Goal: Check status: Check status

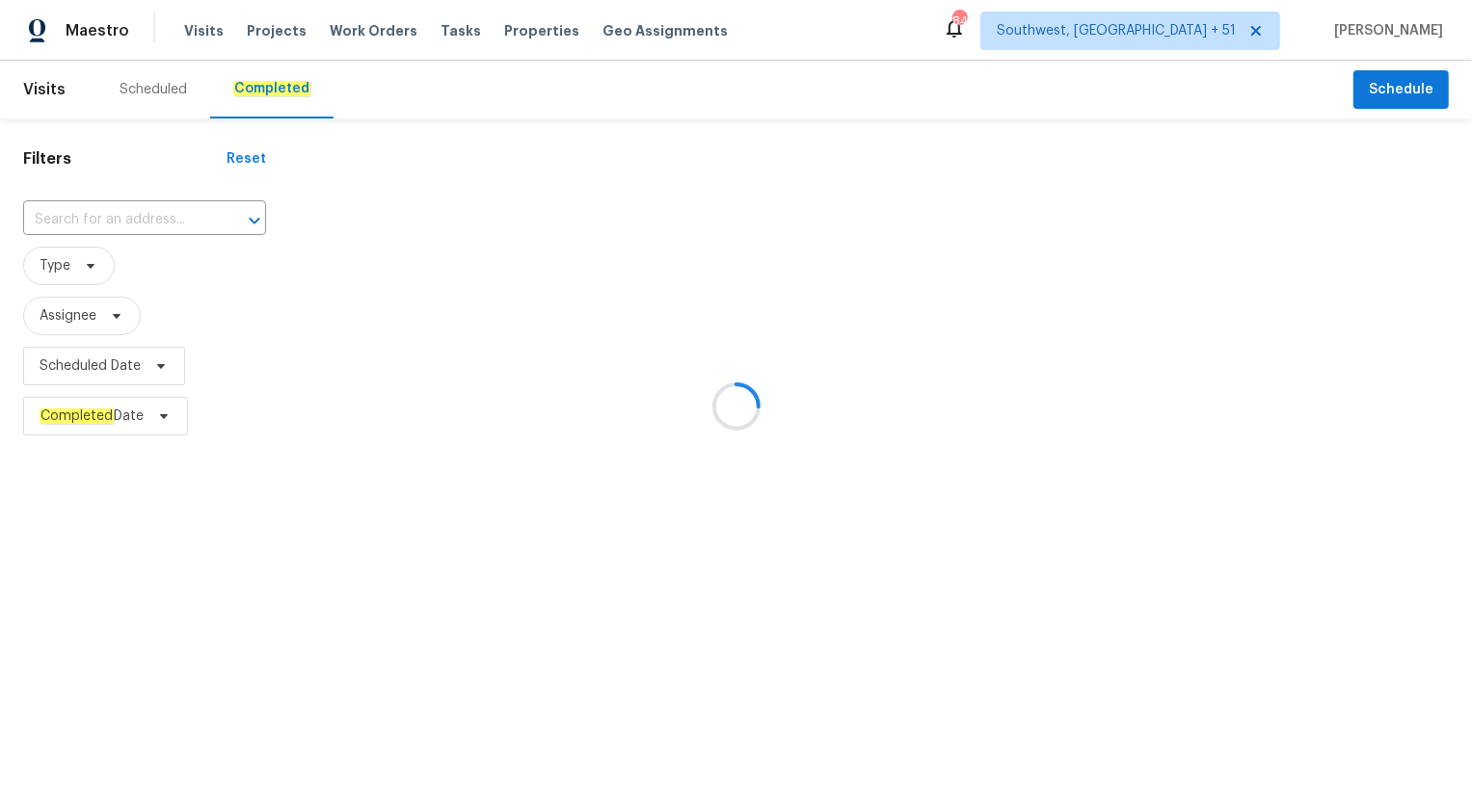
click at [137, 214] on div at bounding box center [736, 406] width 1472 height 812
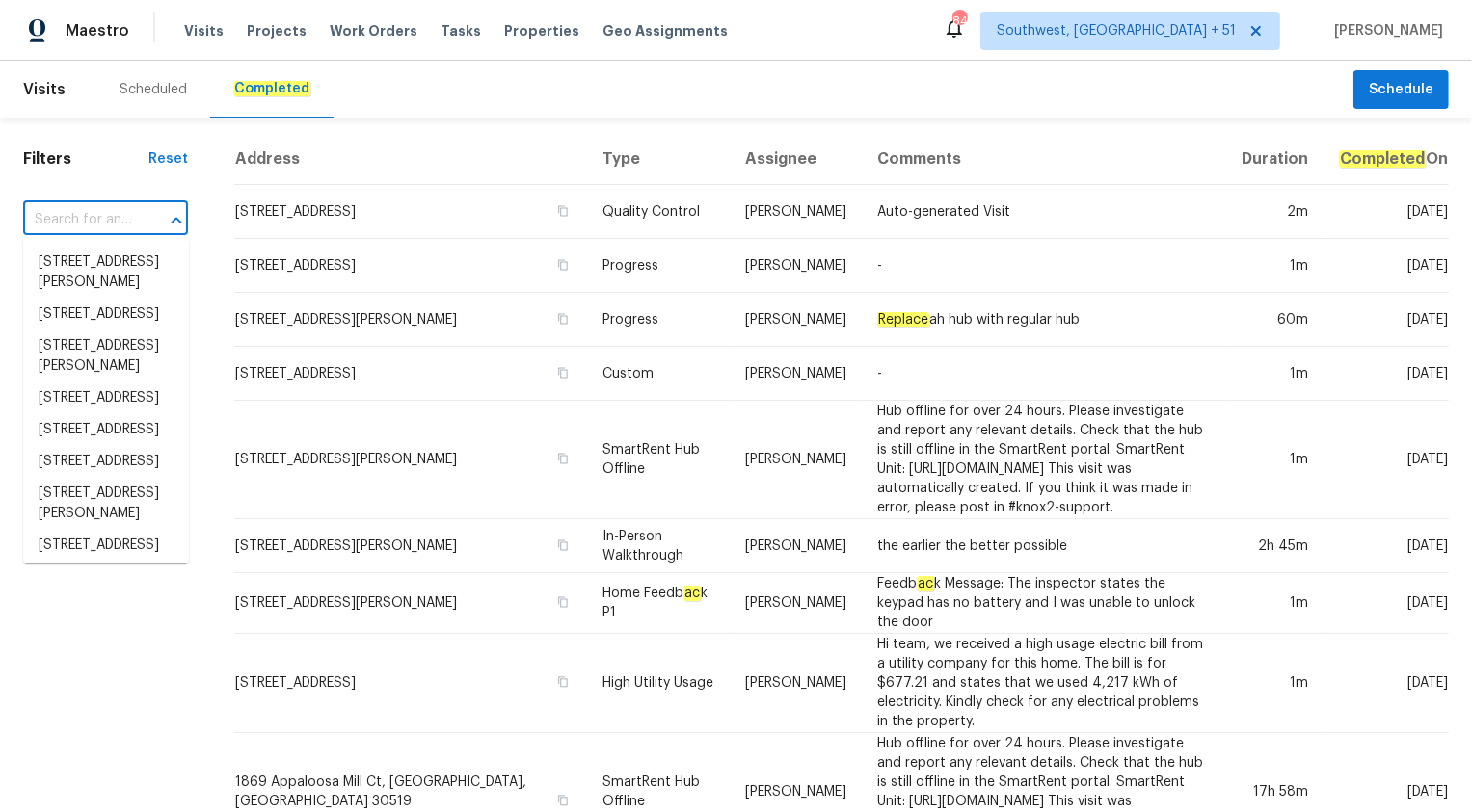
click at [77, 225] on input "text" at bounding box center [79, 220] width 111 height 29
paste input "10465 Woodchuck Ct, Twinsburg, OH 44087"
type input "10465 Woodchuck Ct, Twinsburg, OH 44087"
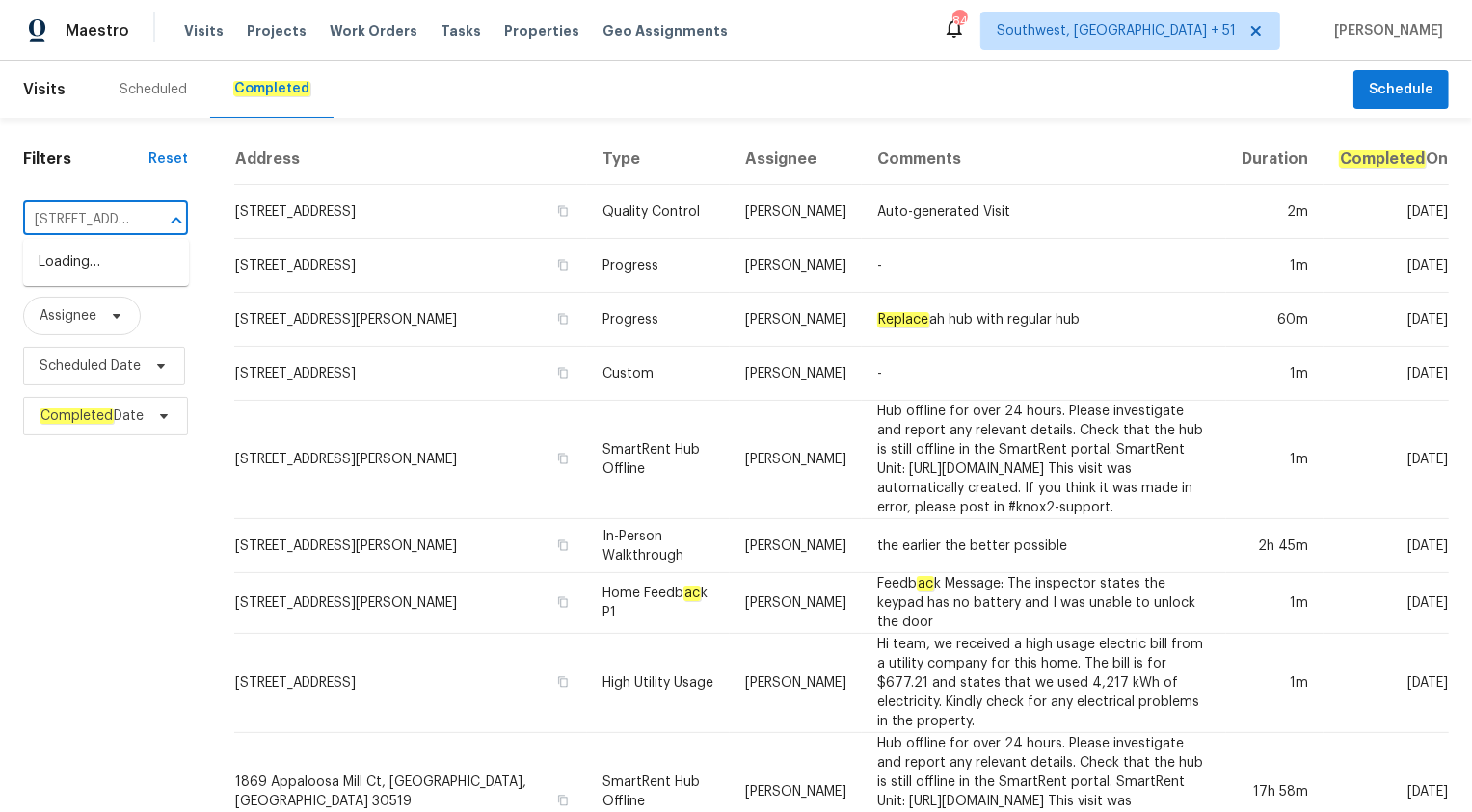
scroll to position [0, 180]
click at [136, 278] on li "10465 Woodchuck Ct, Twinsburg, OH 44087" at bounding box center [106, 262] width 166 height 31
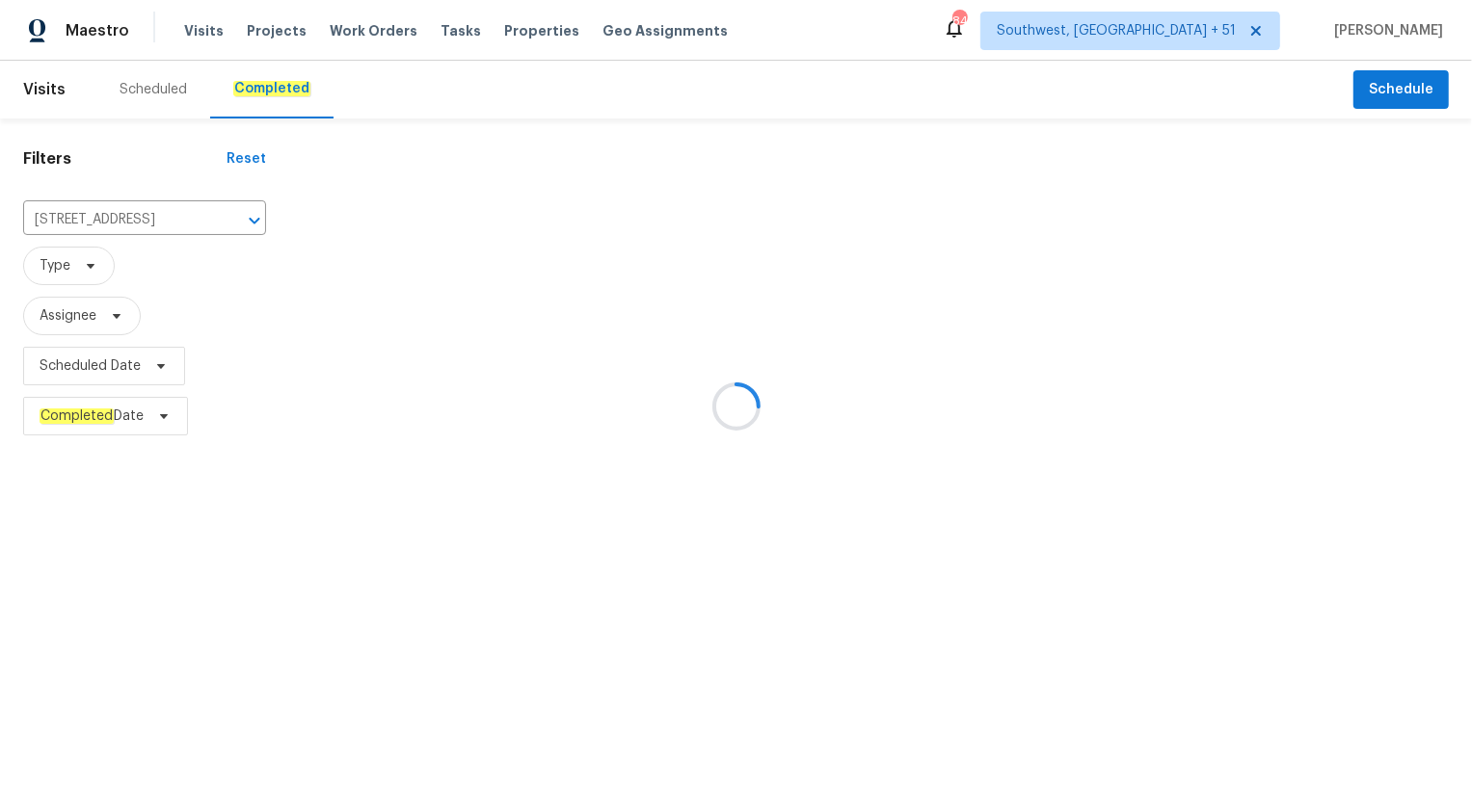
click at [678, 309] on div at bounding box center [736, 406] width 1472 height 812
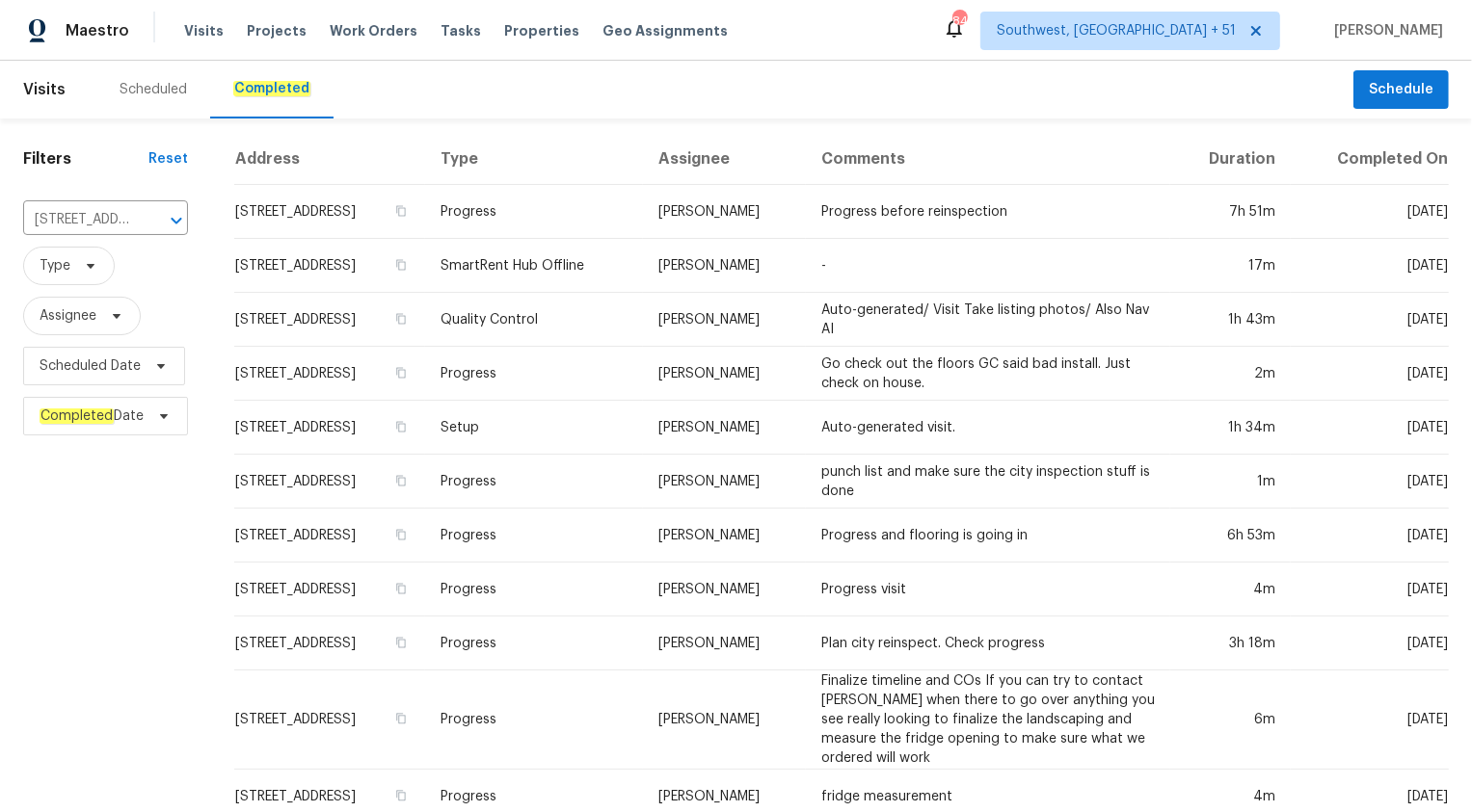
click at [642, 293] on td "SmartRent Hub Offline" at bounding box center [533, 265] width 217 height 54
click at [678, 309] on html "Maestro Visits Projects Work Orders Tasks Properties Geo Assignments 846 Southw…" at bounding box center [736, 406] width 1472 height 812
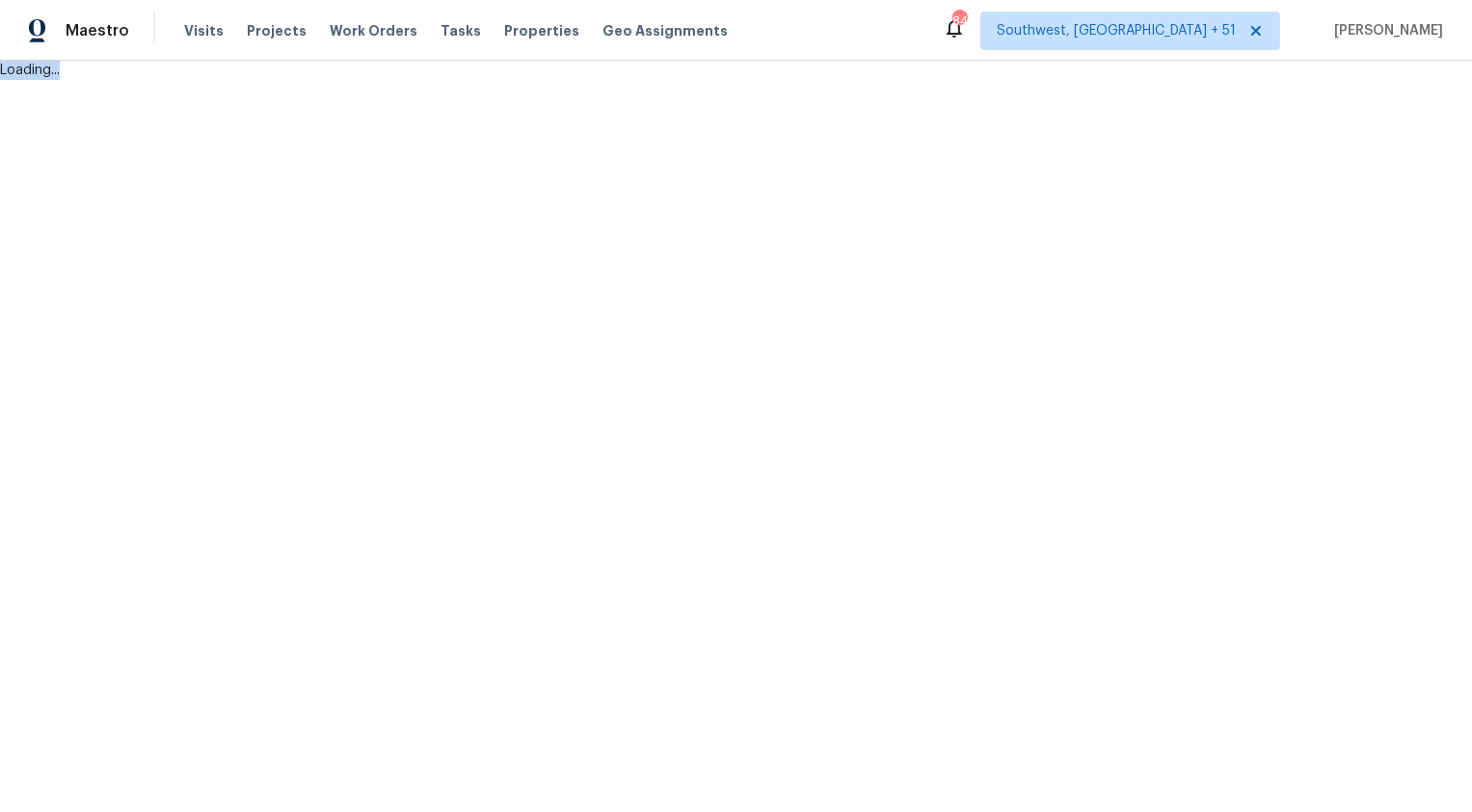
click at [678, 80] on html "Maestro Visits Projects Work Orders Tasks Properties Geo Assignments 846 Southw…" at bounding box center [736, 39] width 1472 height 80
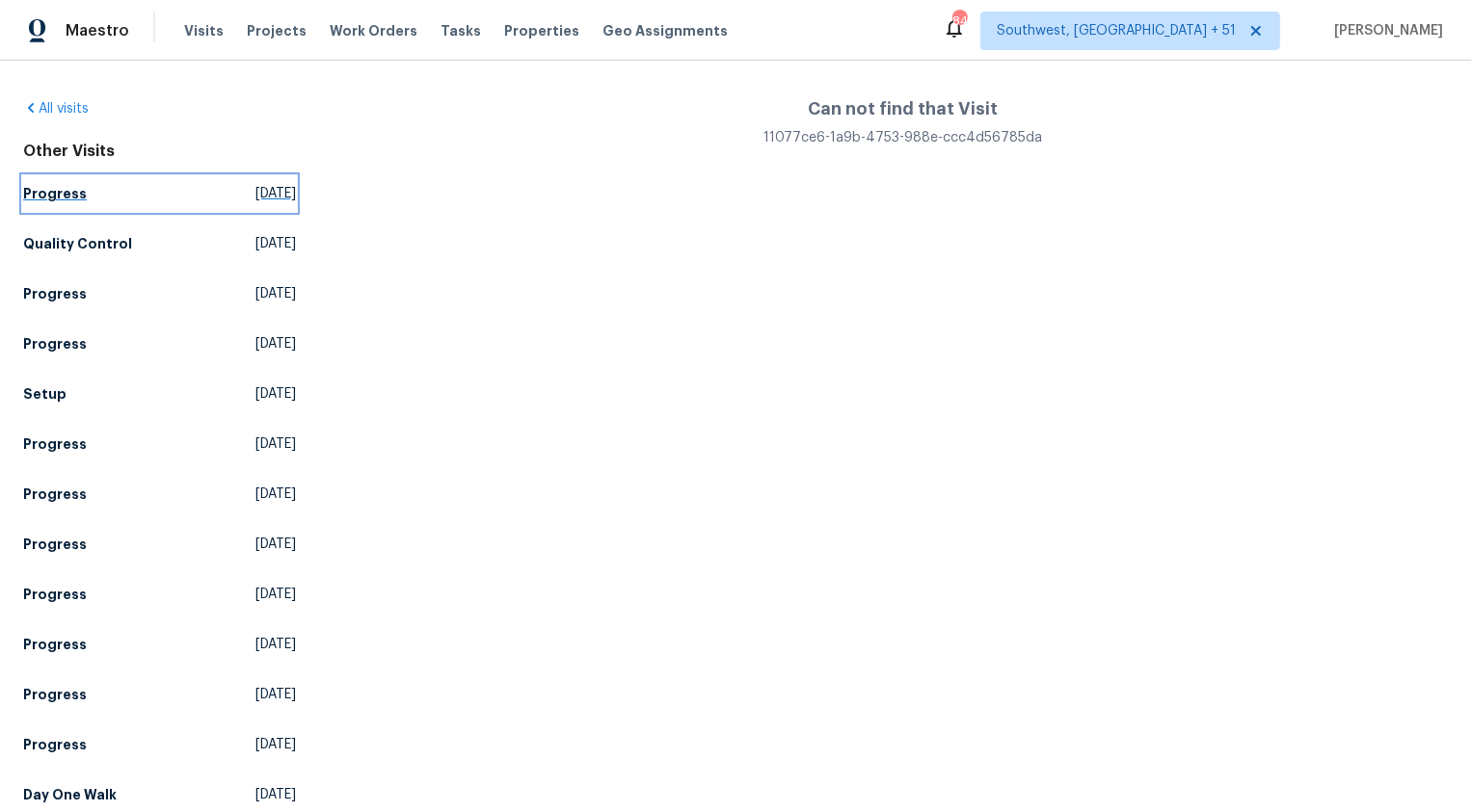
click at [63, 202] on h5 "Progress" at bounding box center [55, 194] width 64 height 20
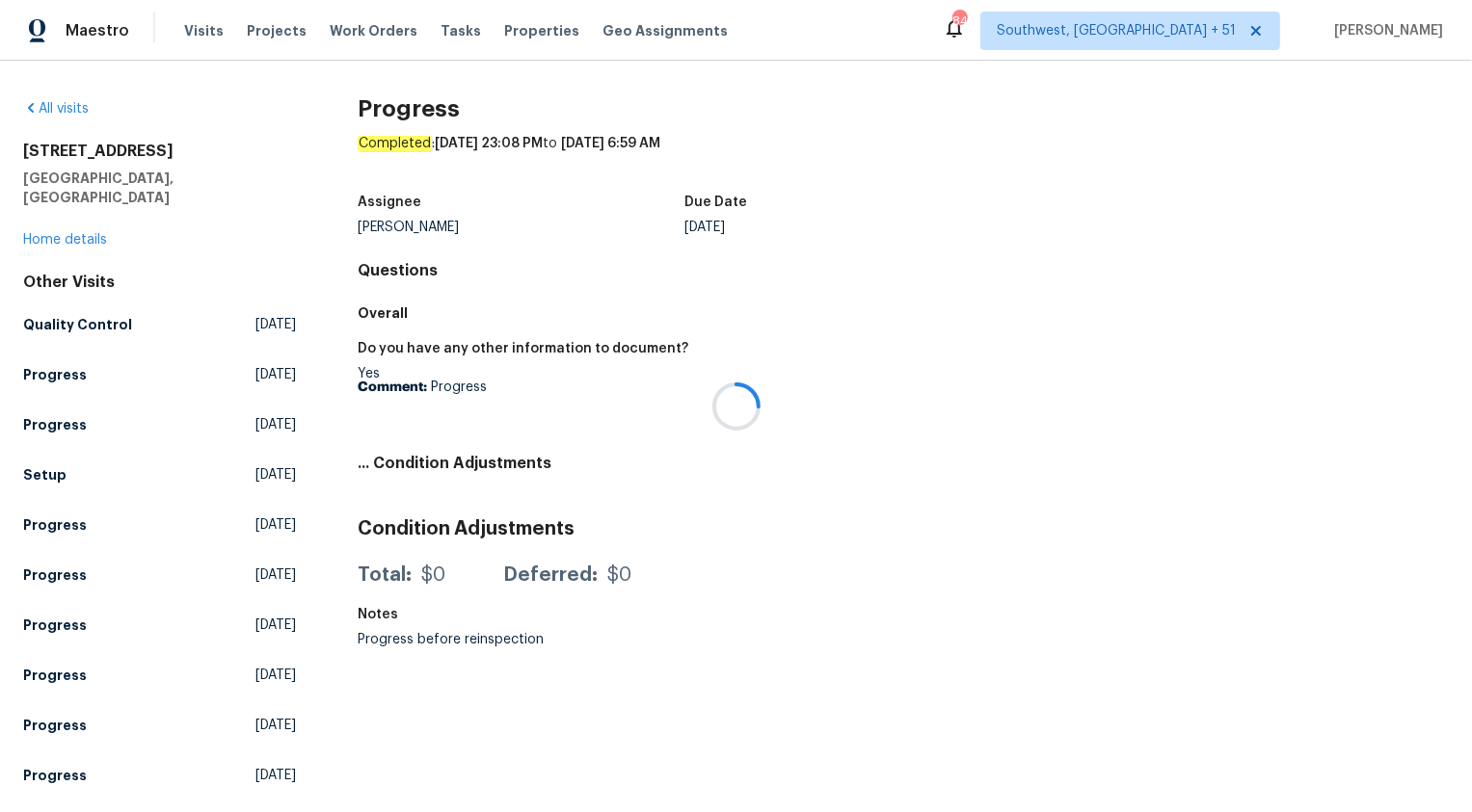
click at [52, 220] on div at bounding box center [736, 406] width 1472 height 812
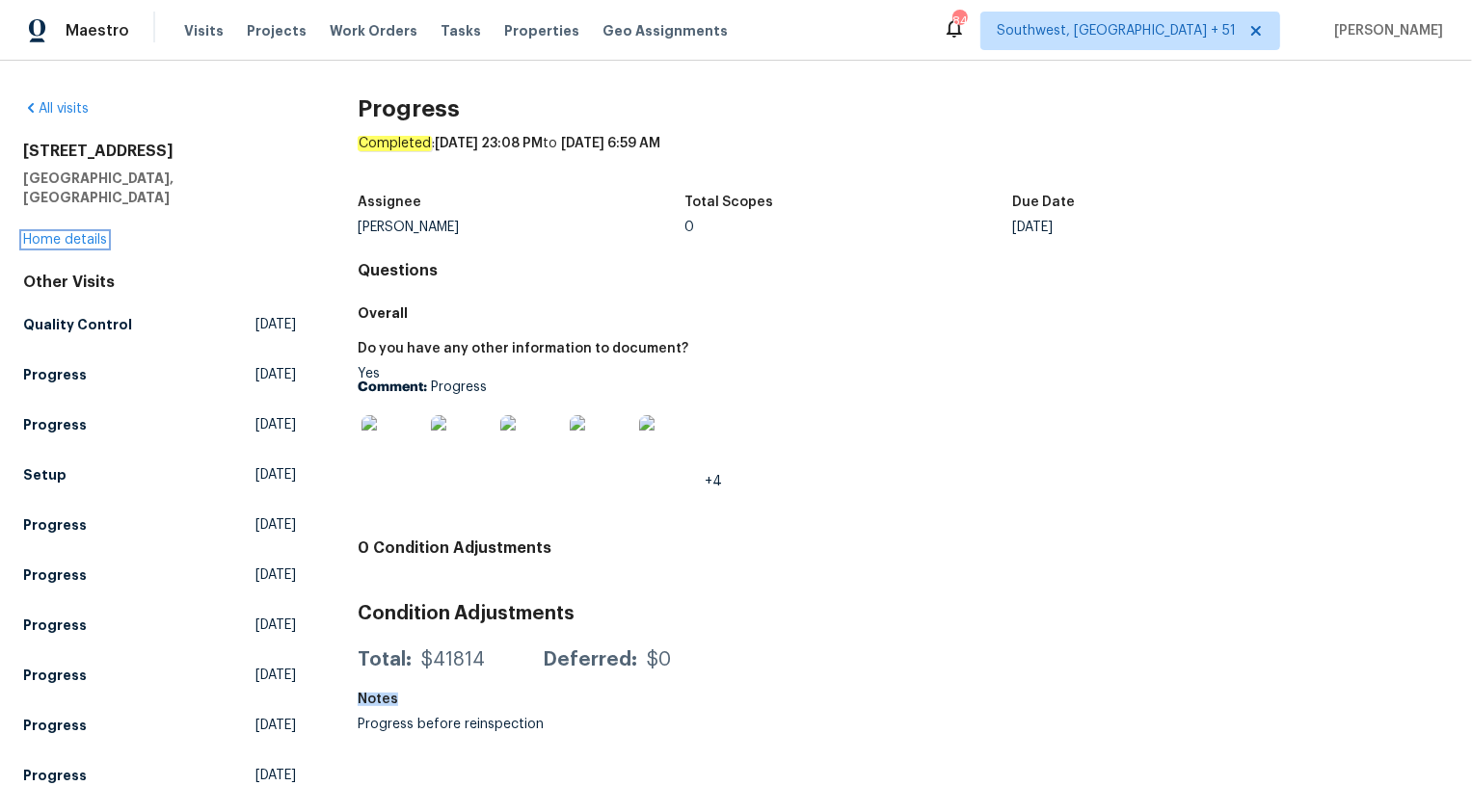
click at [52, 233] on link "Home details" at bounding box center [65, 240] width 84 height 14
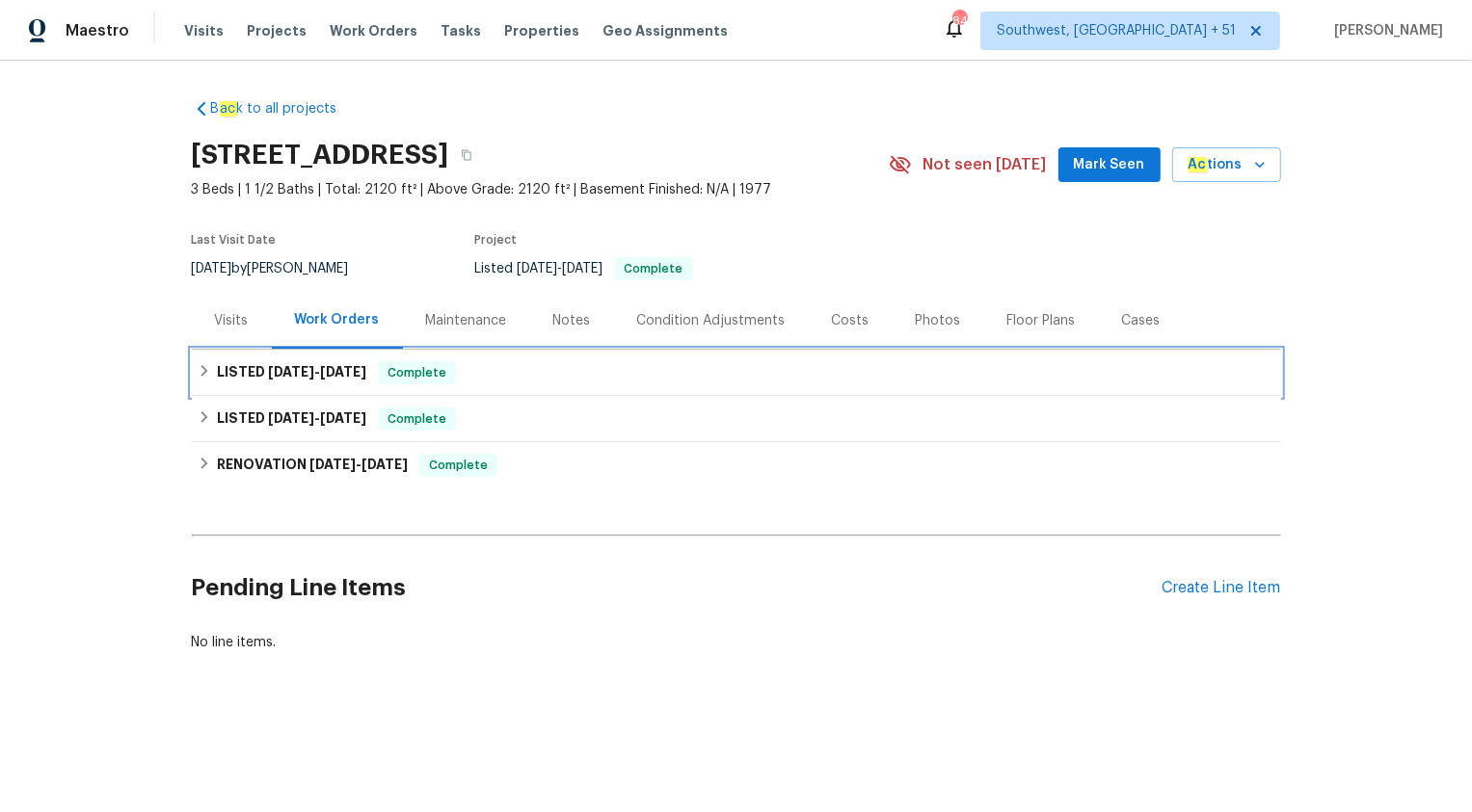
click at [432, 385] on div "LISTED 8/21/25 - 8/21/25 Complete" at bounding box center [736, 373] width 1089 height 46
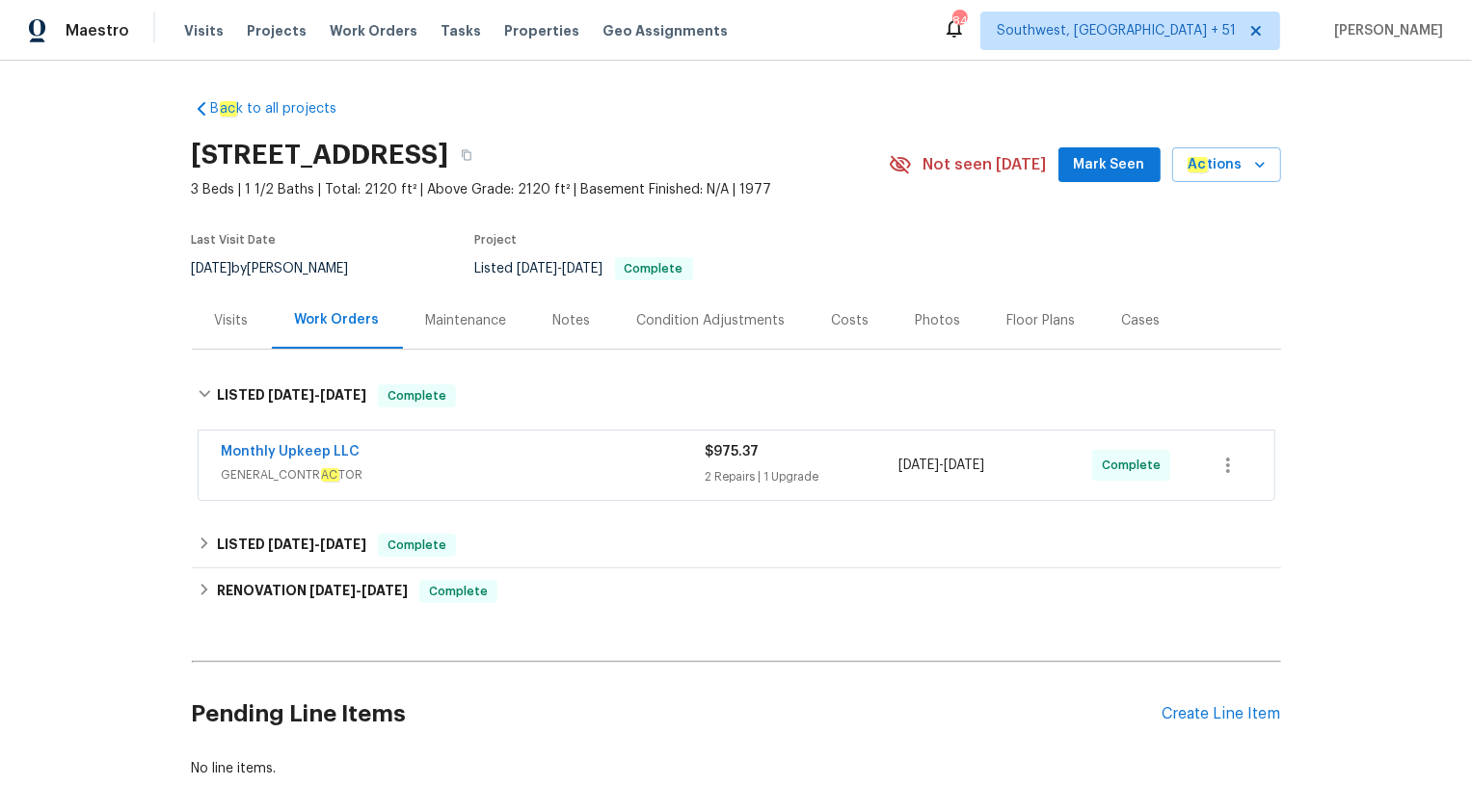
click at [532, 469] on span "GENERAL_CONTR AC TOR" at bounding box center [463, 475] width 484 height 20
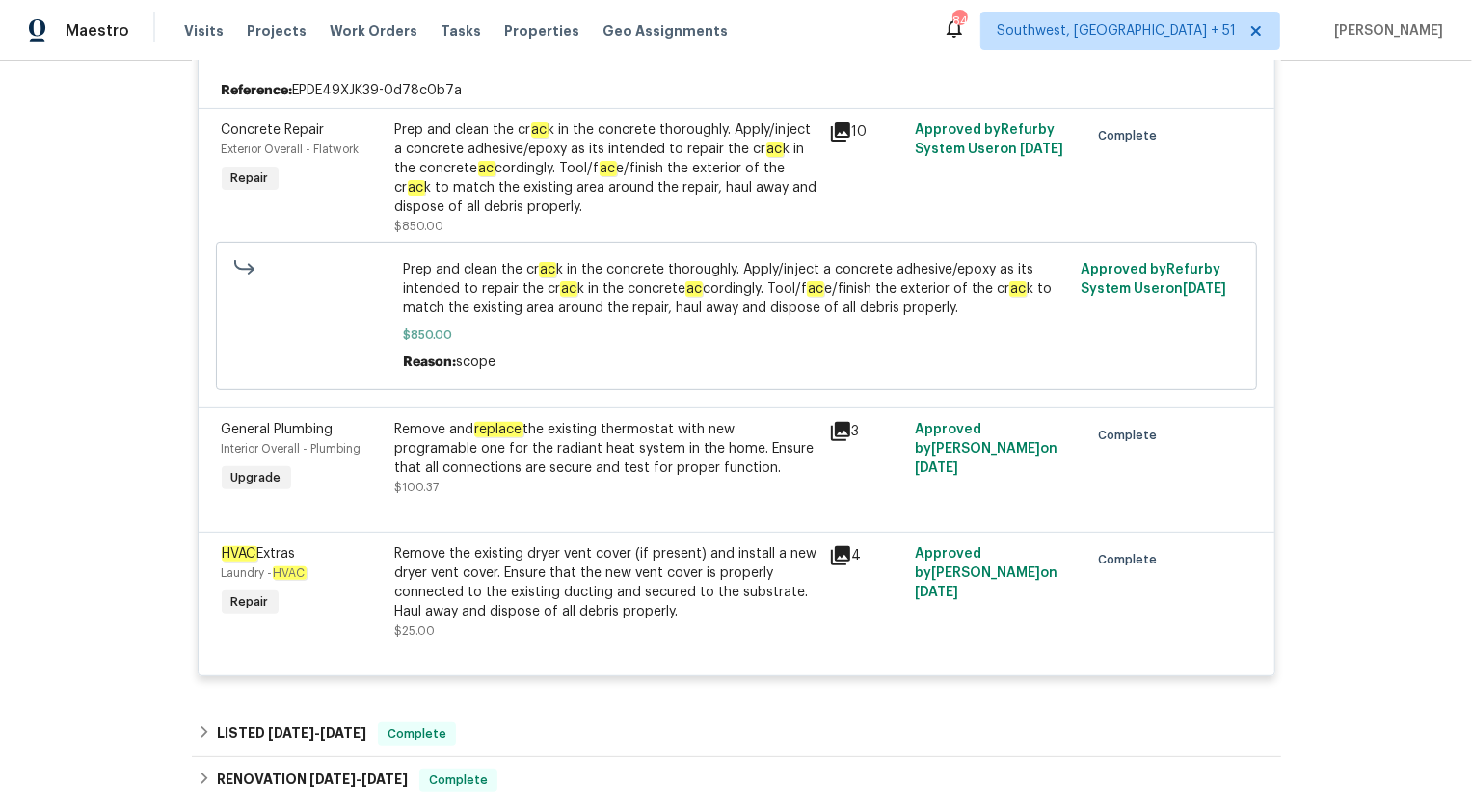
scroll to position [443, 0]
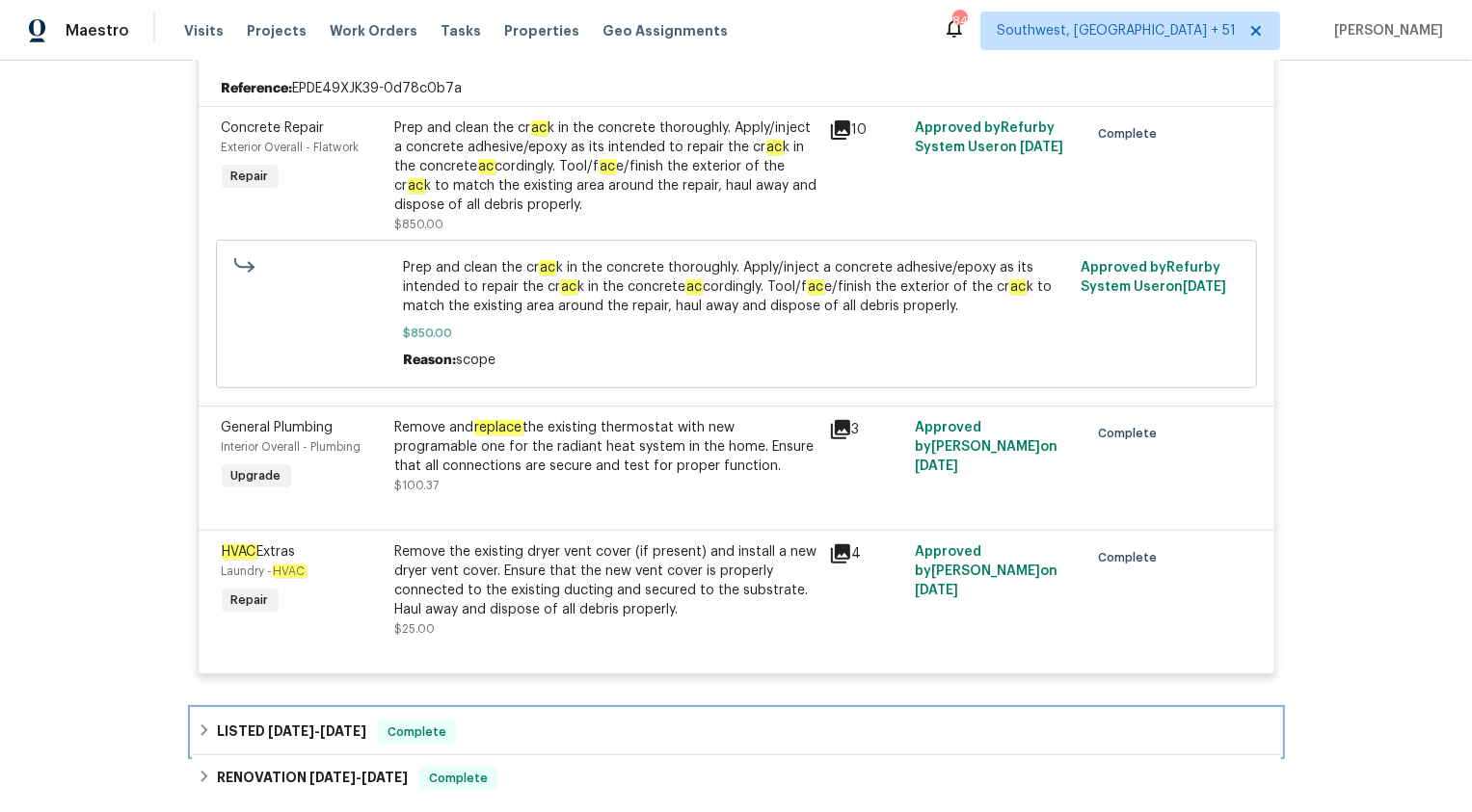
click at [438, 726] on span "Complete" at bounding box center [416, 732] width 74 height 20
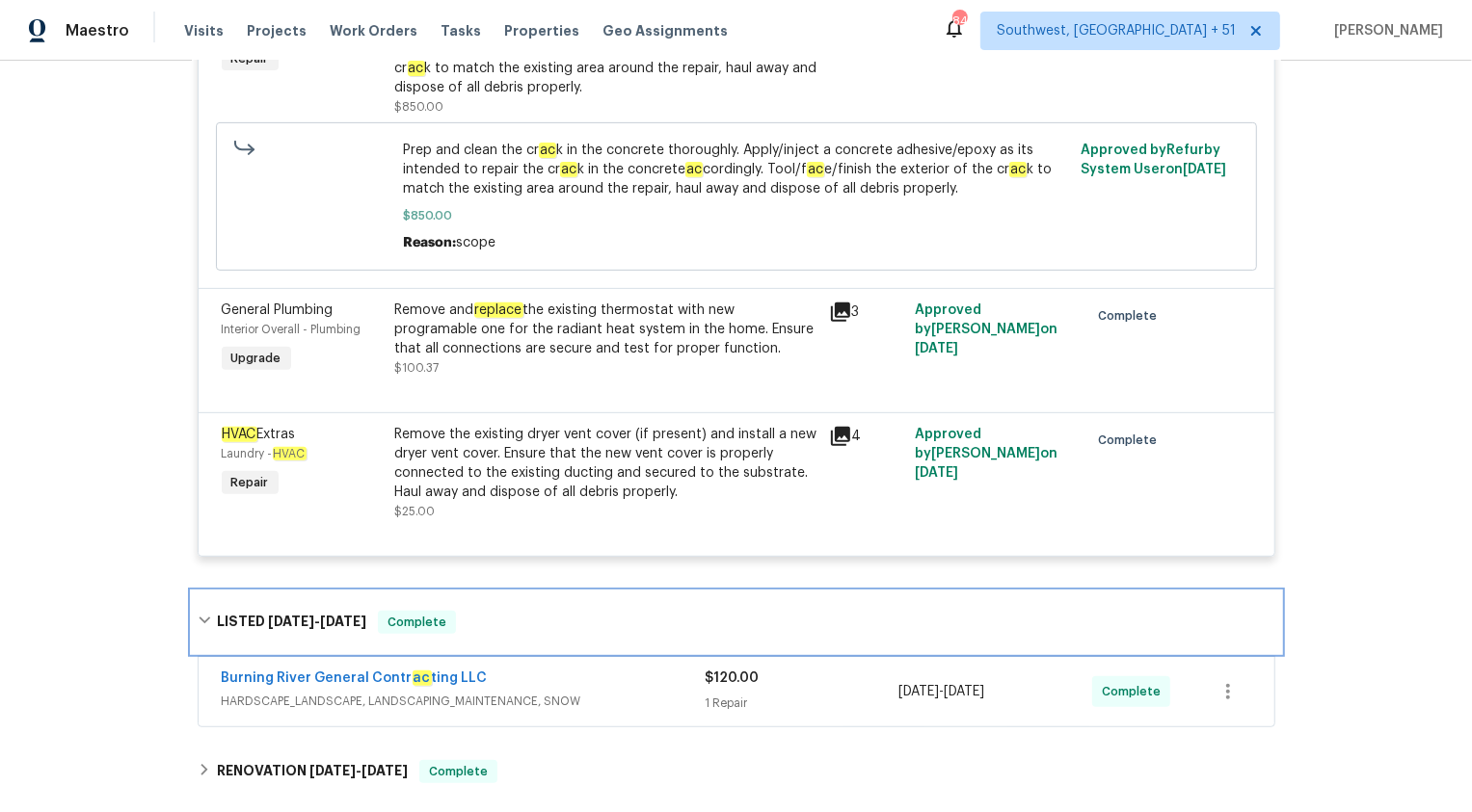
scroll to position [774, 0]
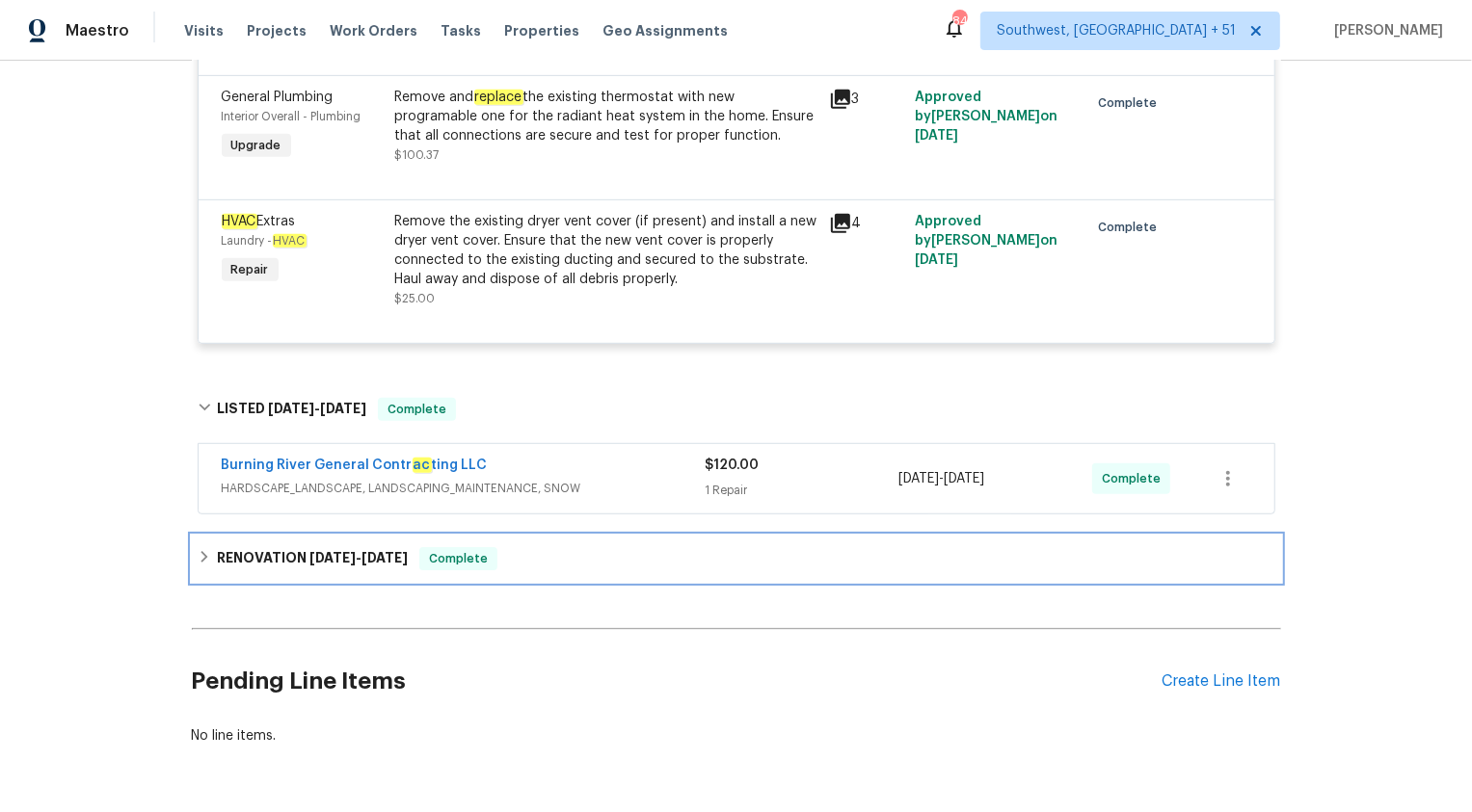
click at [387, 567] on h6 "RENOVATION 7/21/25 - 8/21/25" at bounding box center [313, 559] width 191 height 24
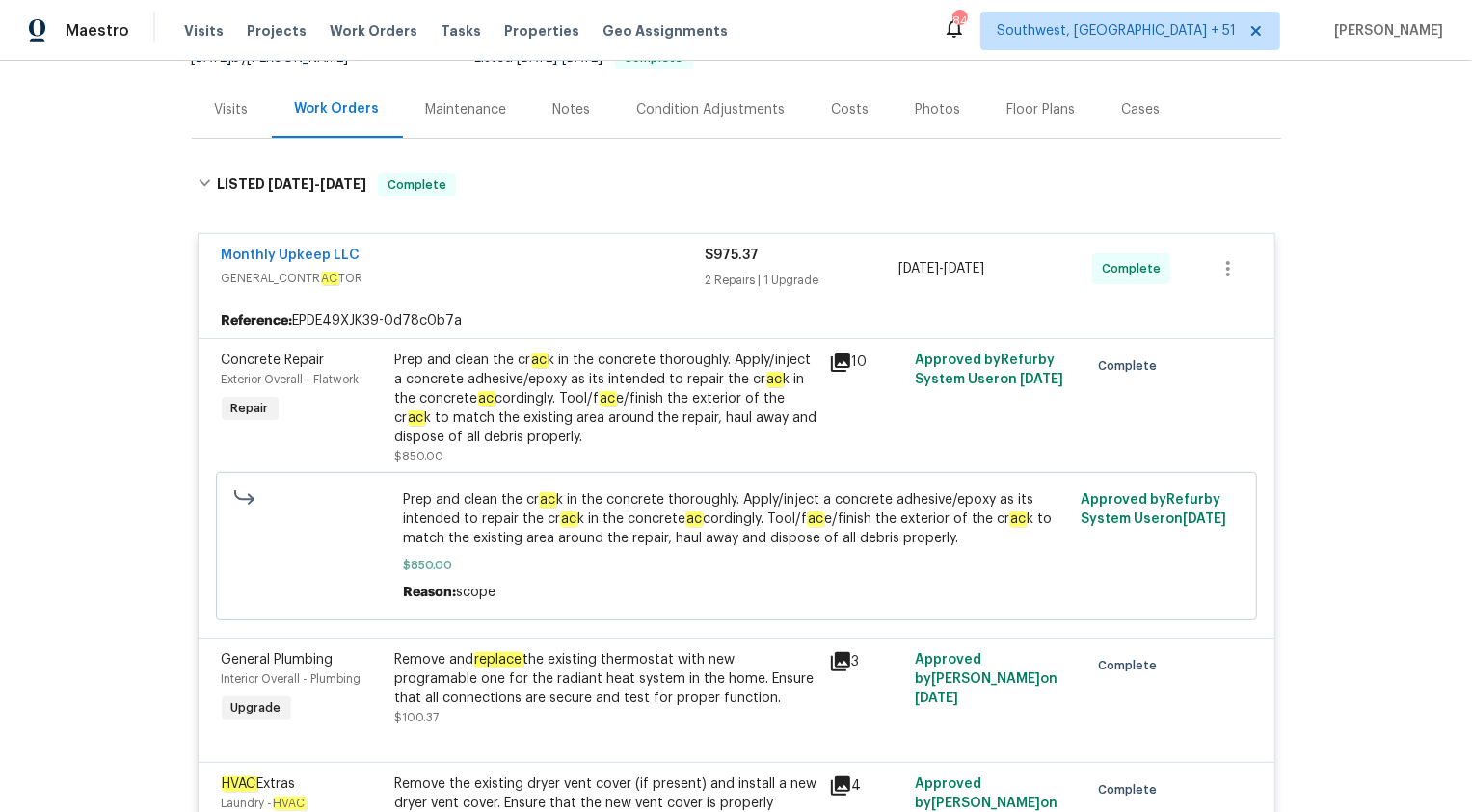
scroll to position [213, 0]
click at [96, 34] on span "Maestro" at bounding box center [97, 31] width 64 height 20
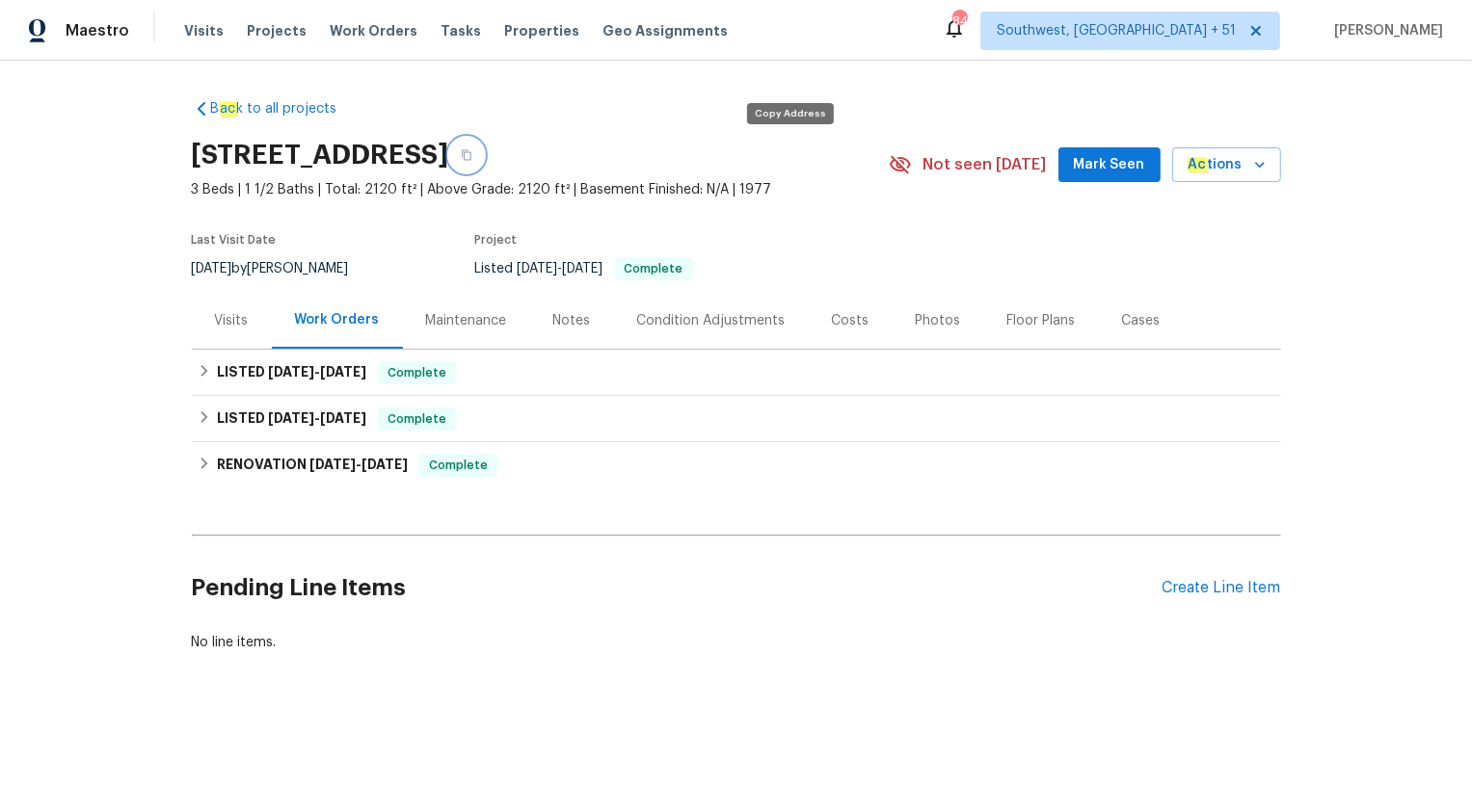
click at [472, 149] on icon "button" at bounding box center [467, 155] width 12 height 12
click at [89, 29] on span "Maestro" at bounding box center [97, 31] width 64 height 20
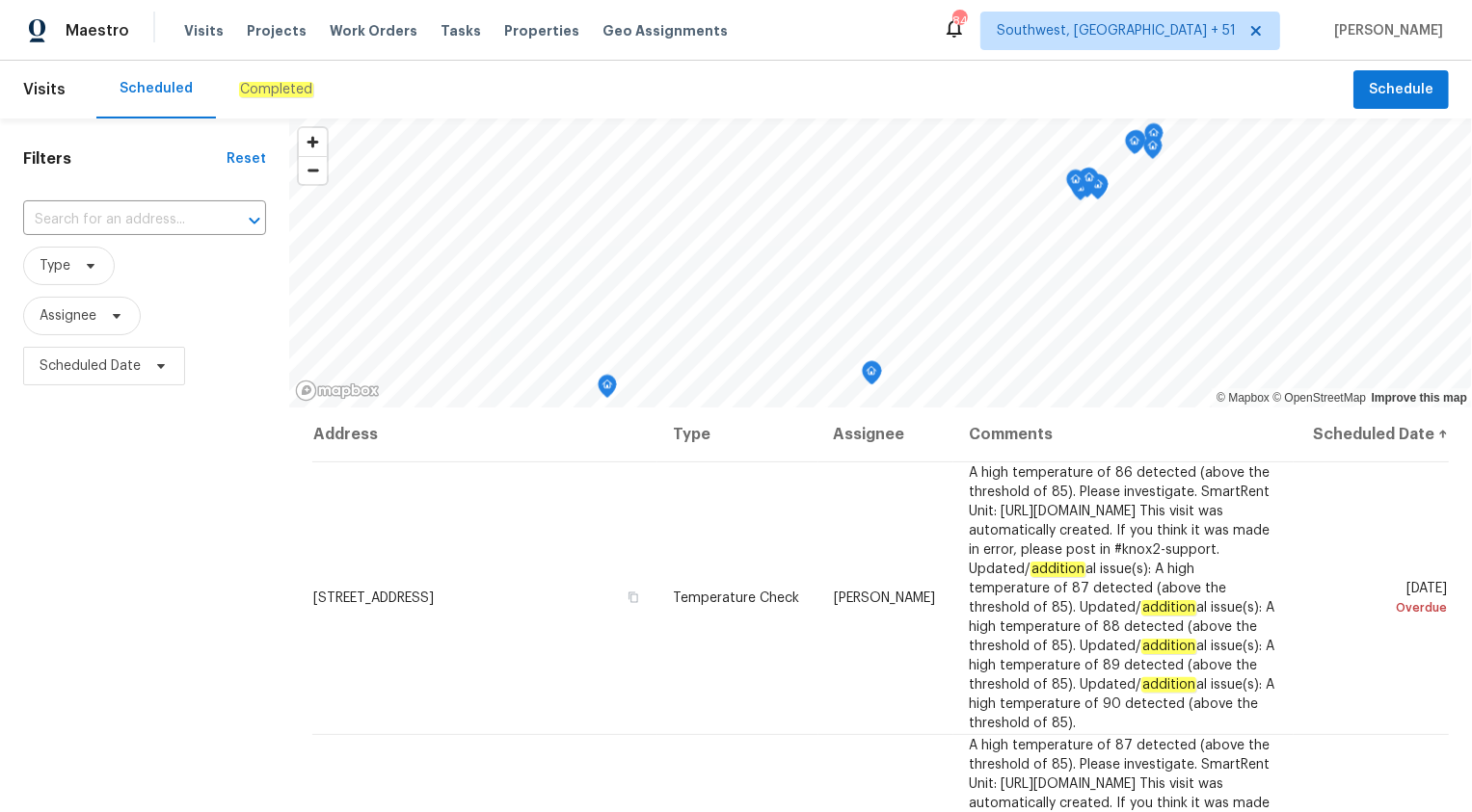
click at [253, 95] on em "Completed" at bounding box center [275, 89] width 74 height 16
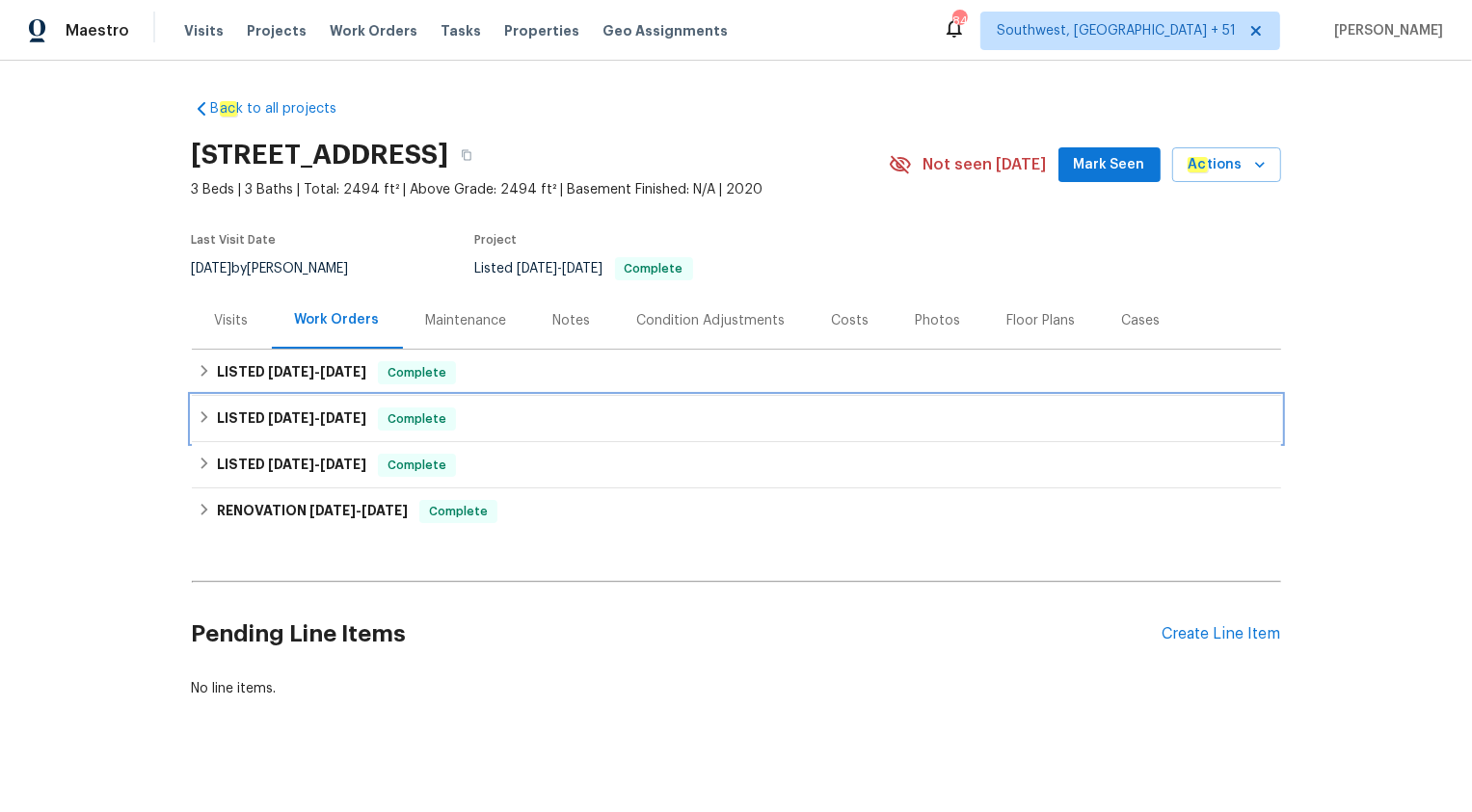
click at [355, 434] on div "LISTED [DATE] - [DATE] Complete" at bounding box center [736, 419] width 1089 height 46
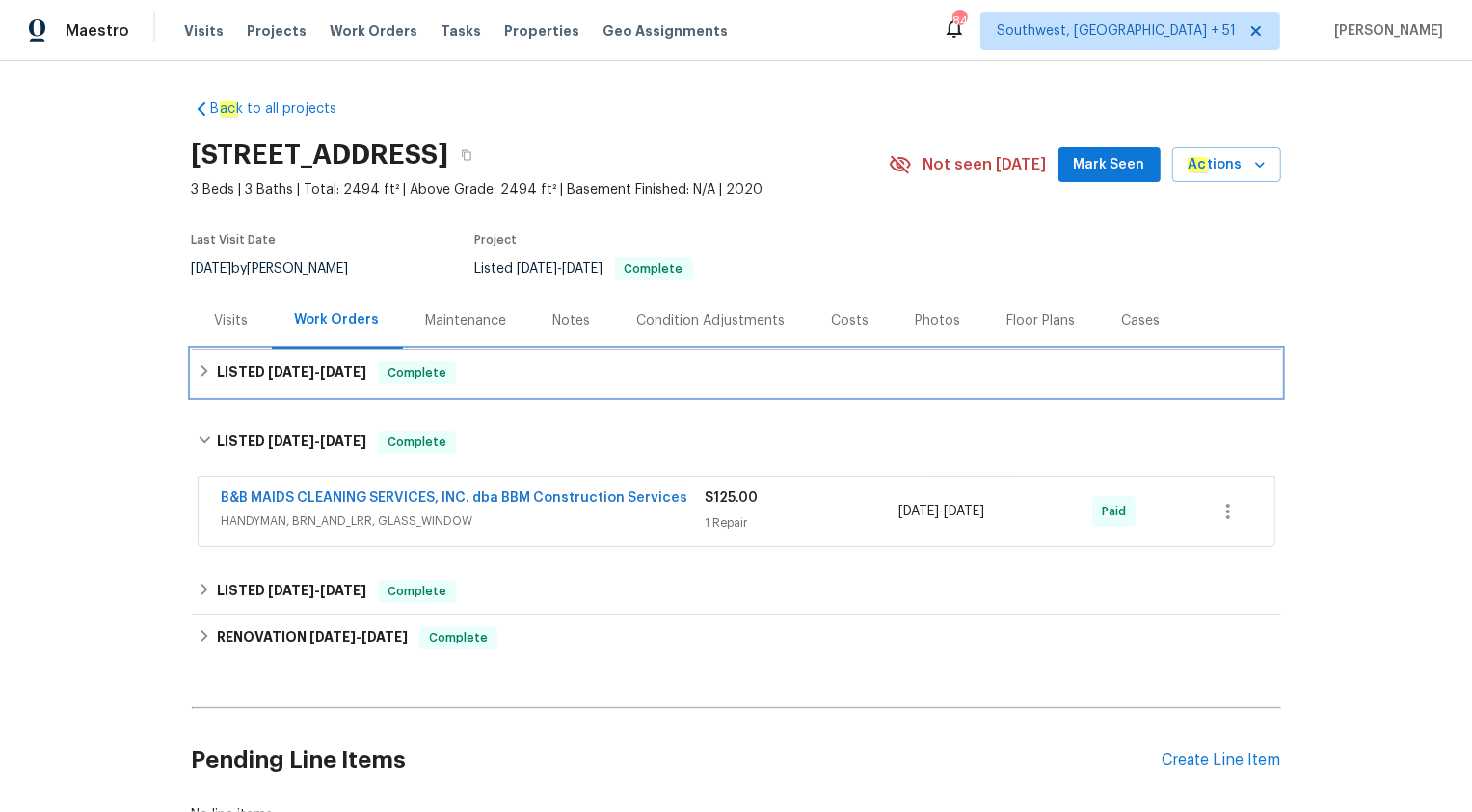
click at [403, 376] on span "Complete" at bounding box center [416, 374] width 74 height 20
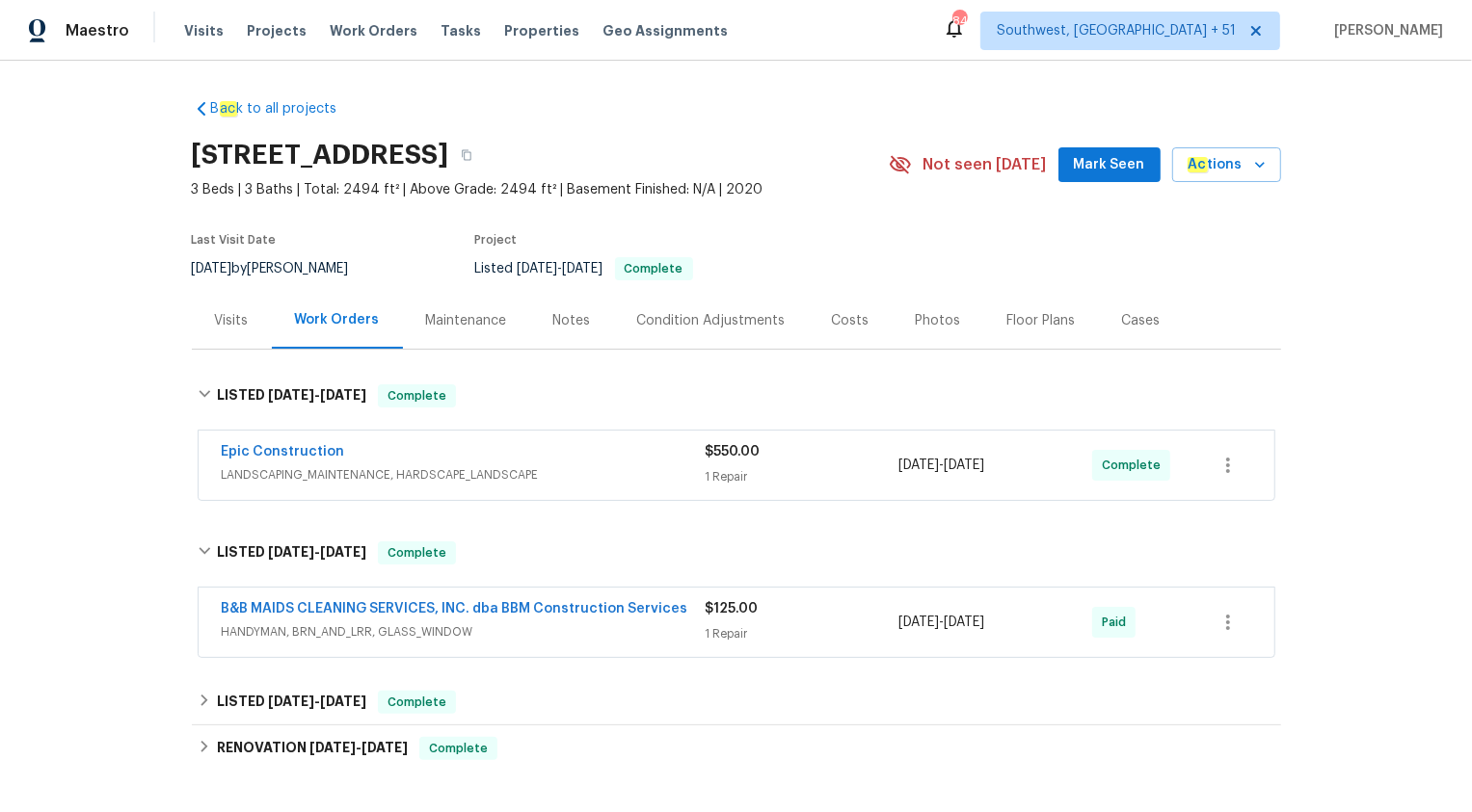
click at [589, 627] on span "HANDYMAN, BRN_AND_LRR, GLASS_WINDOW" at bounding box center [463, 632] width 484 height 20
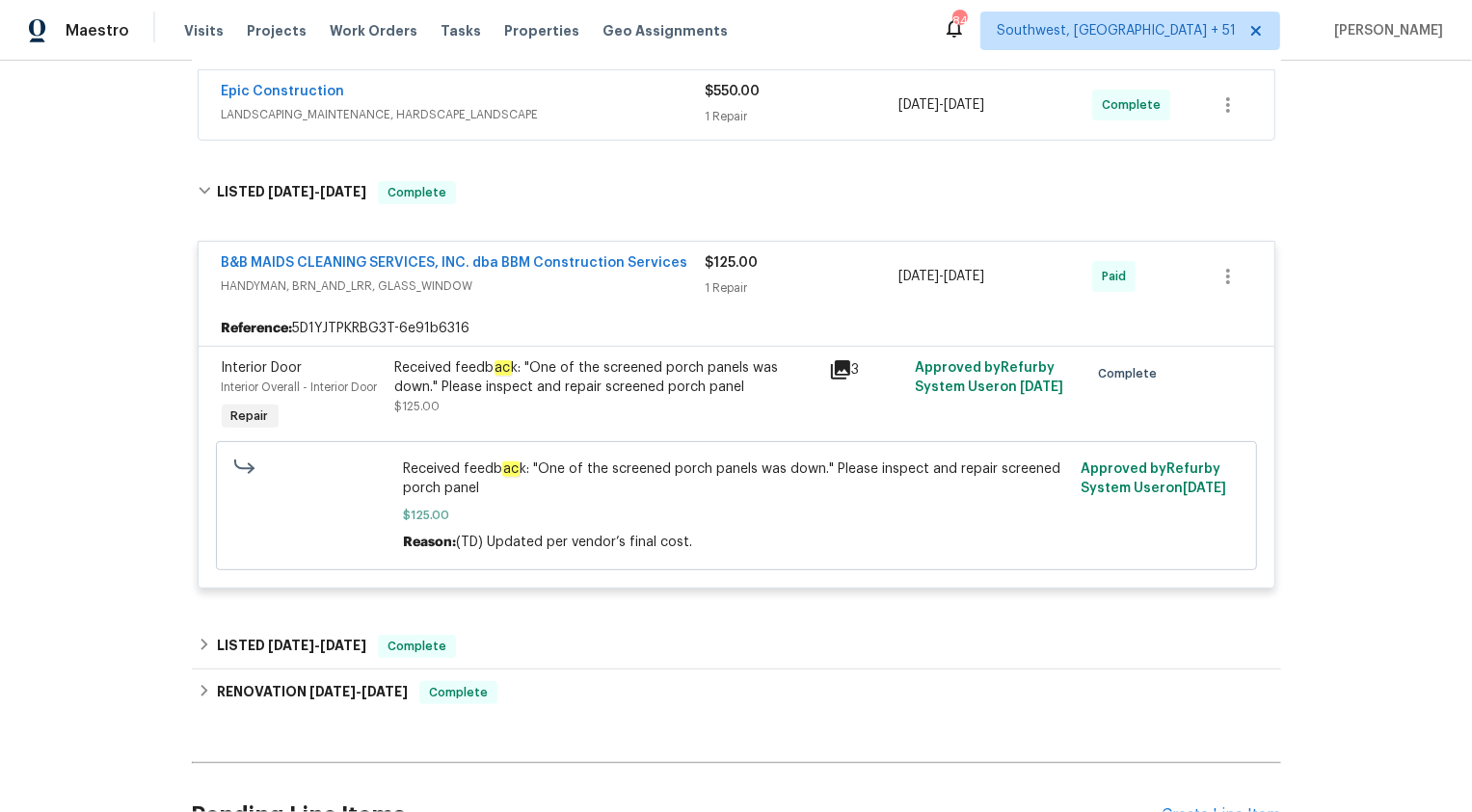
scroll to position [366, 0]
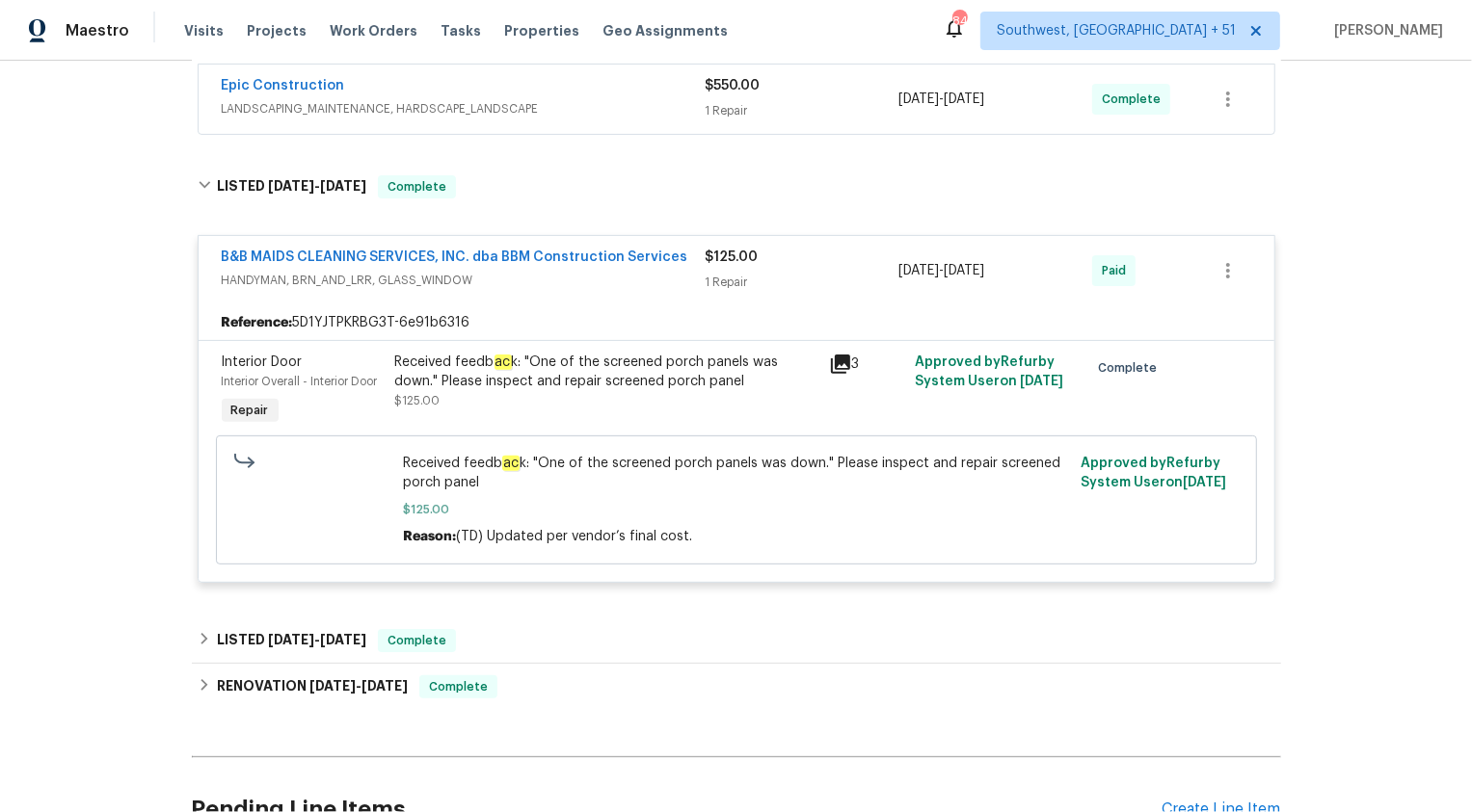
click at [655, 108] on span "LANDSCAPING_MAINTENANCE, HARDSCAPE_LANDSCAPE" at bounding box center [463, 109] width 484 height 20
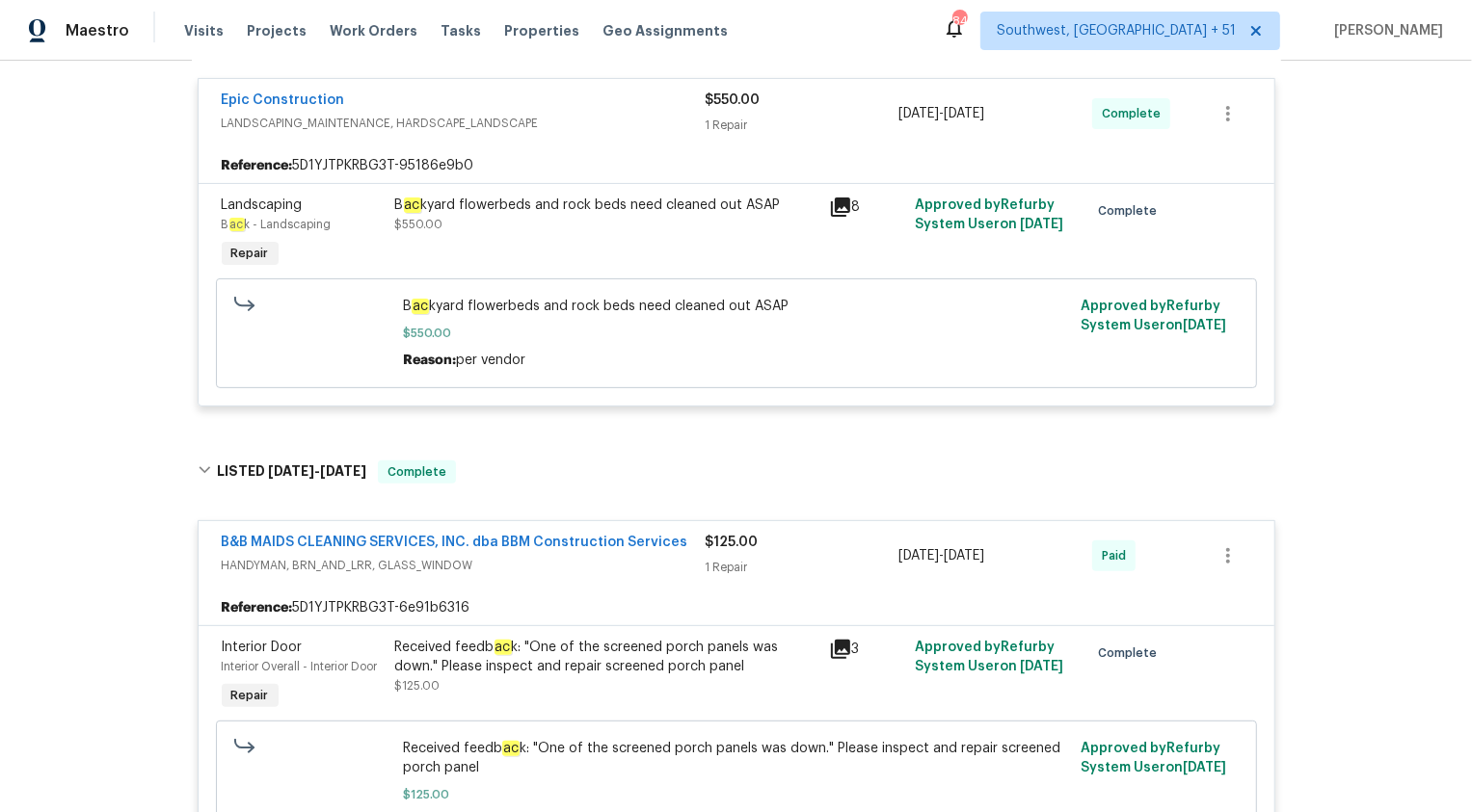
scroll to position [846, 0]
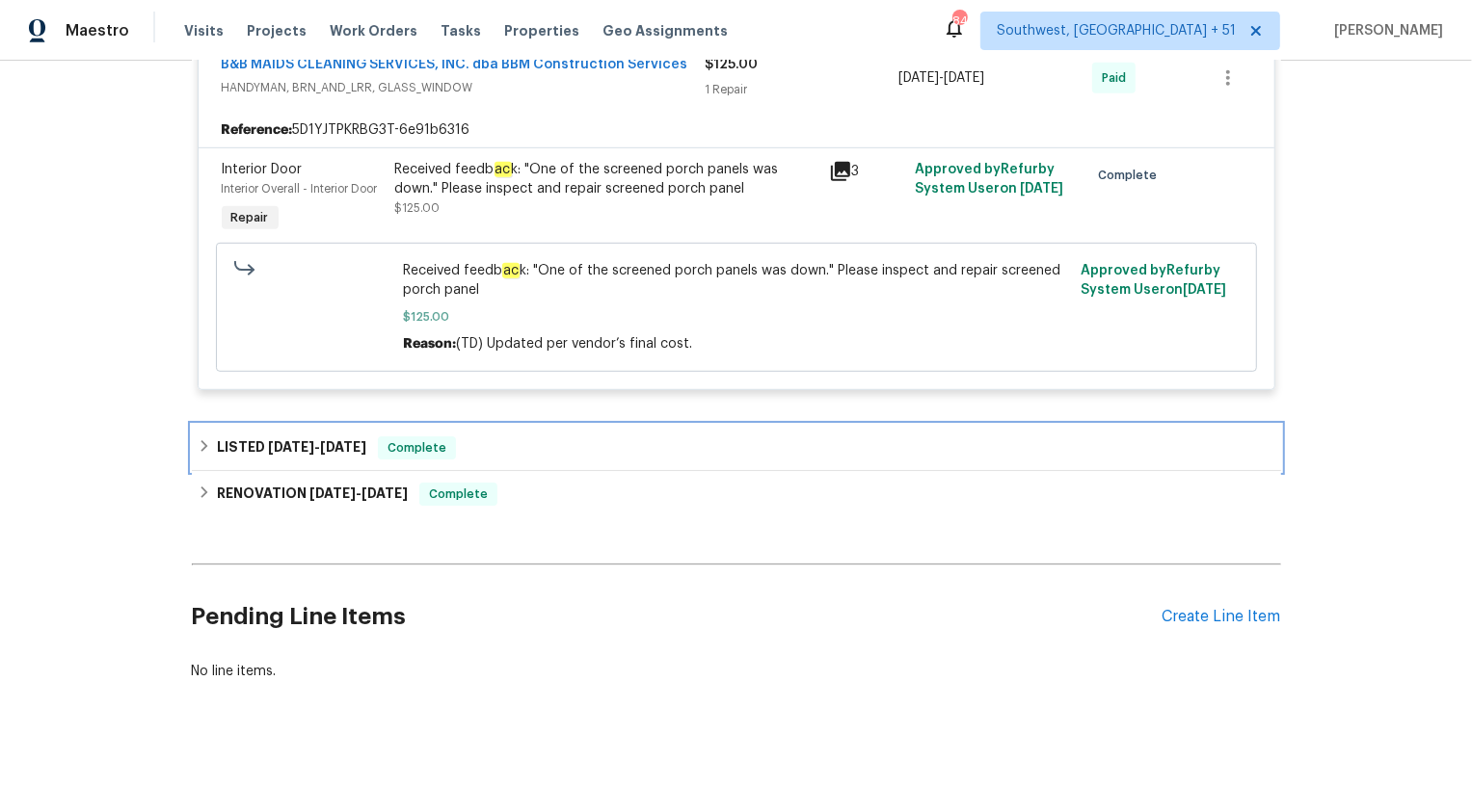
click at [449, 449] on span "Complete" at bounding box center [416, 448] width 74 height 20
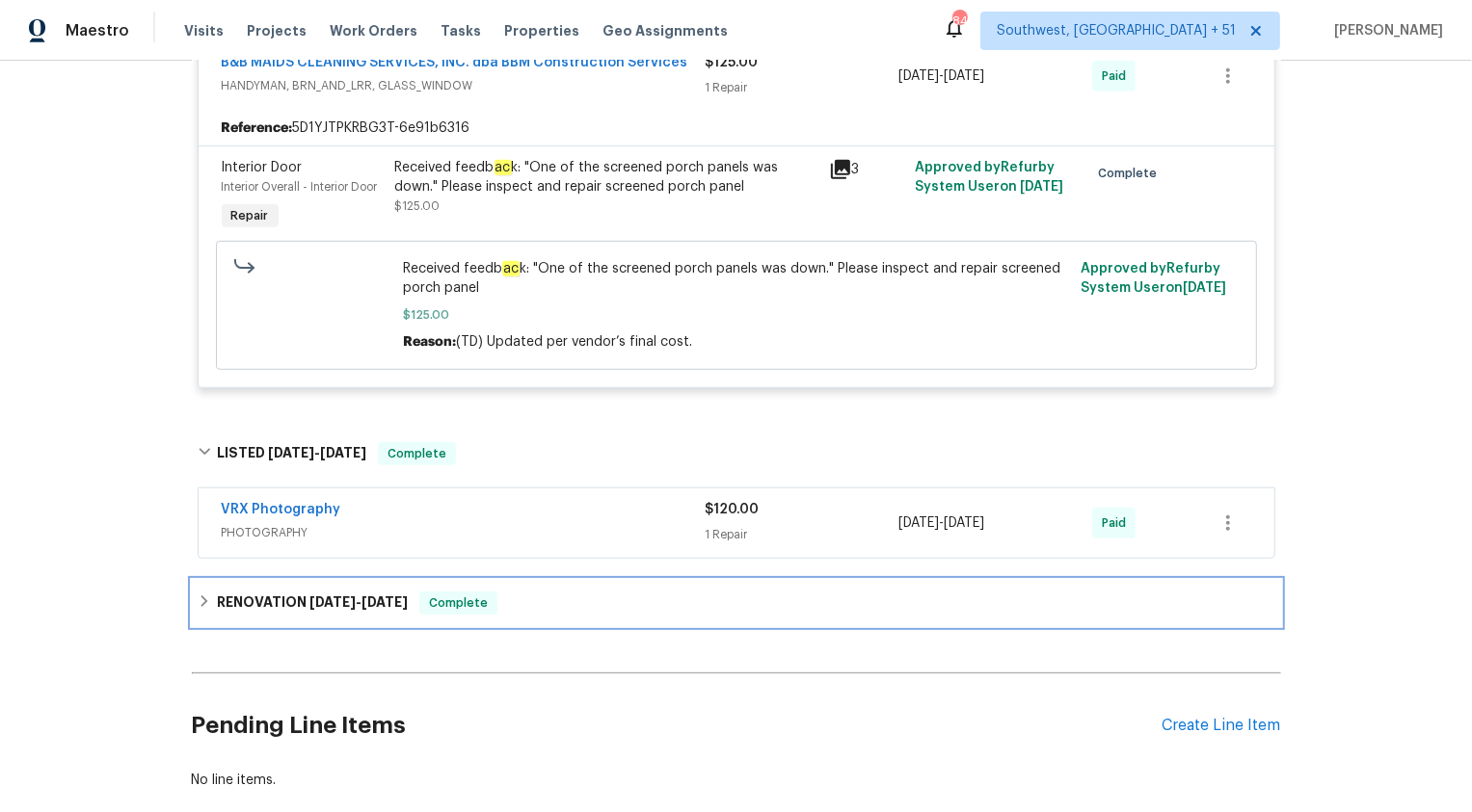
click at [473, 607] on span "Complete" at bounding box center [457, 604] width 74 height 20
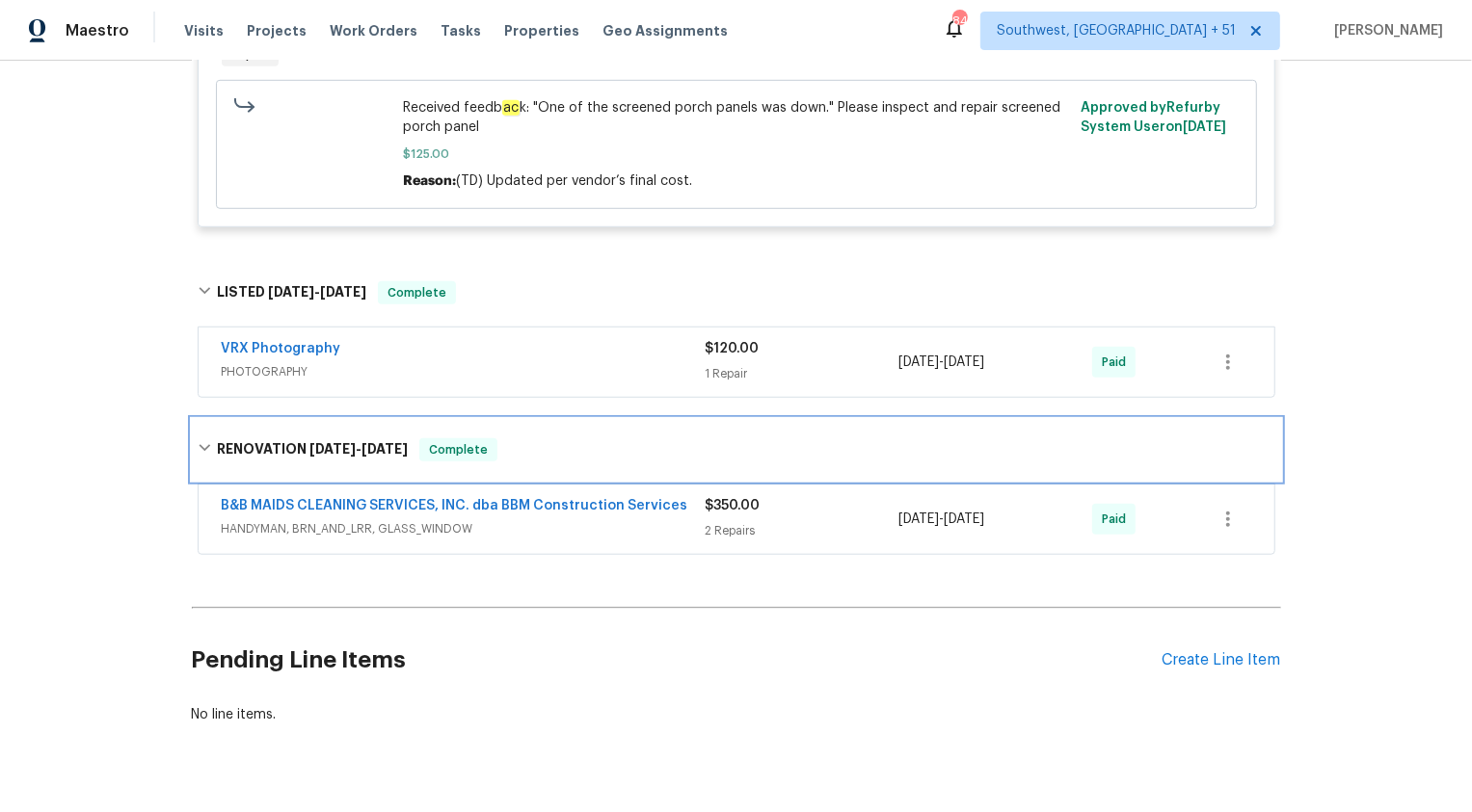
scroll to position [1051, 0]
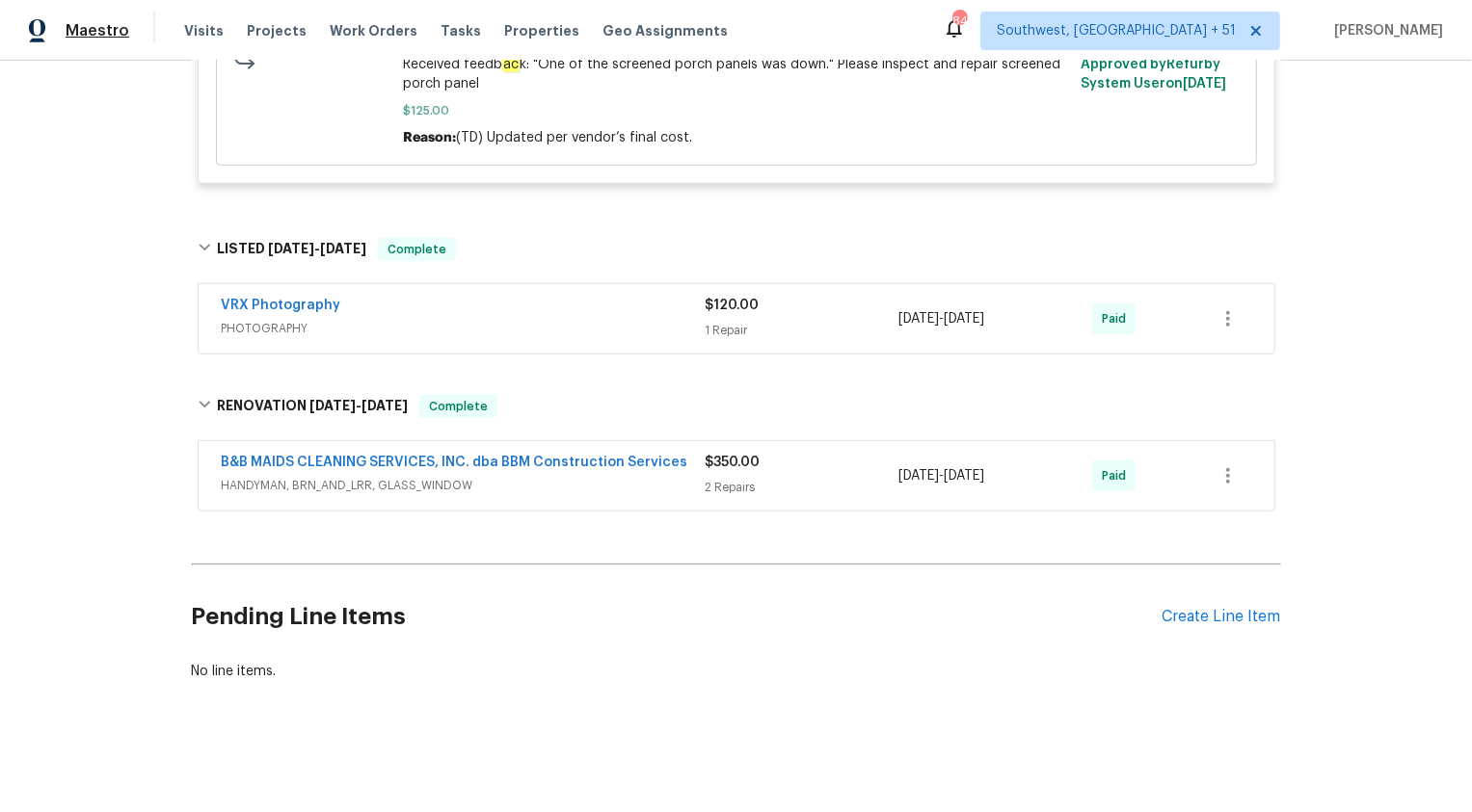
click at [81, 24] on span "Maestro" at bounding box center [97, 31] width 64 height 20
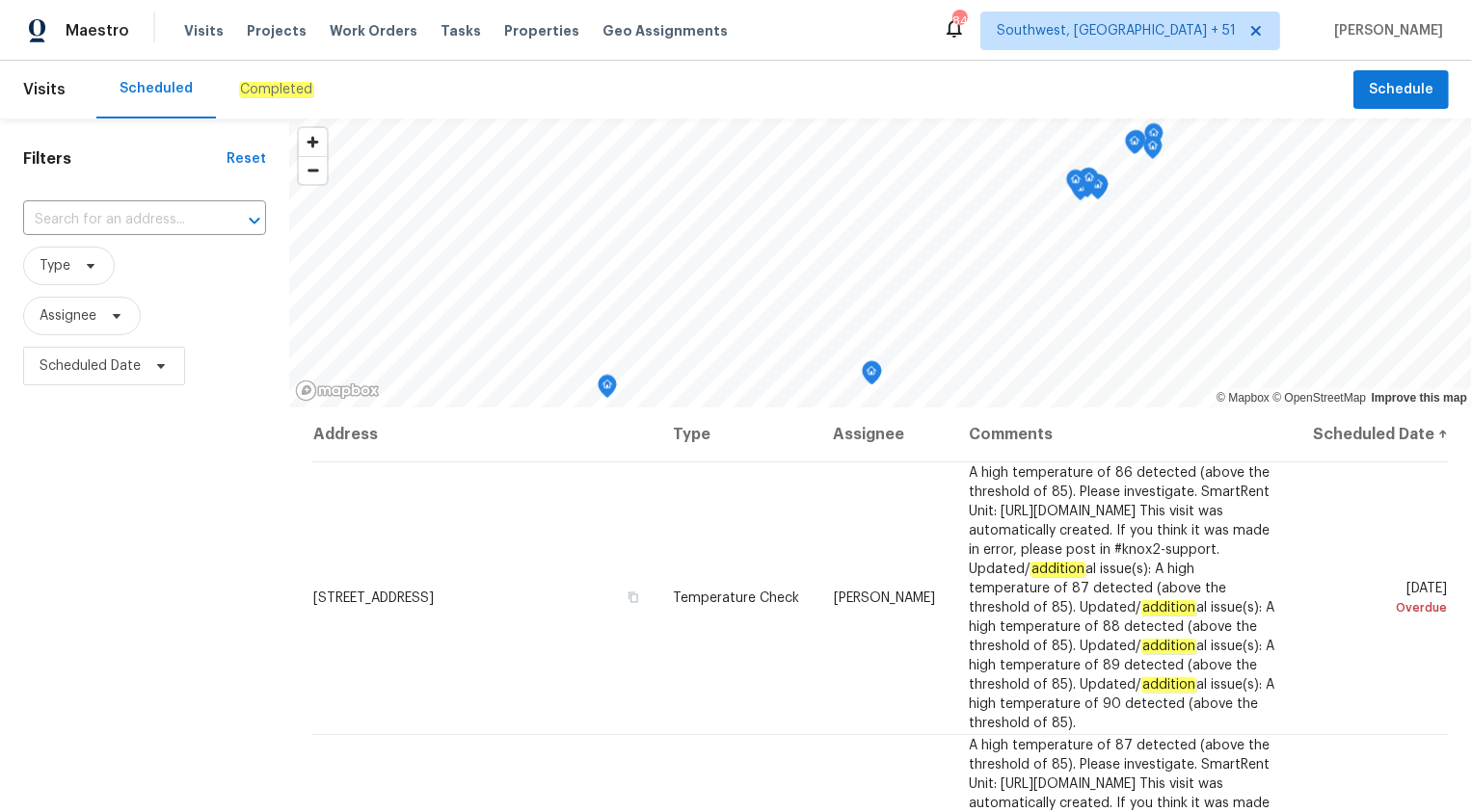
click at [272, 90] on em "Completed" at bounding box center [275, 89] width 74 height 16
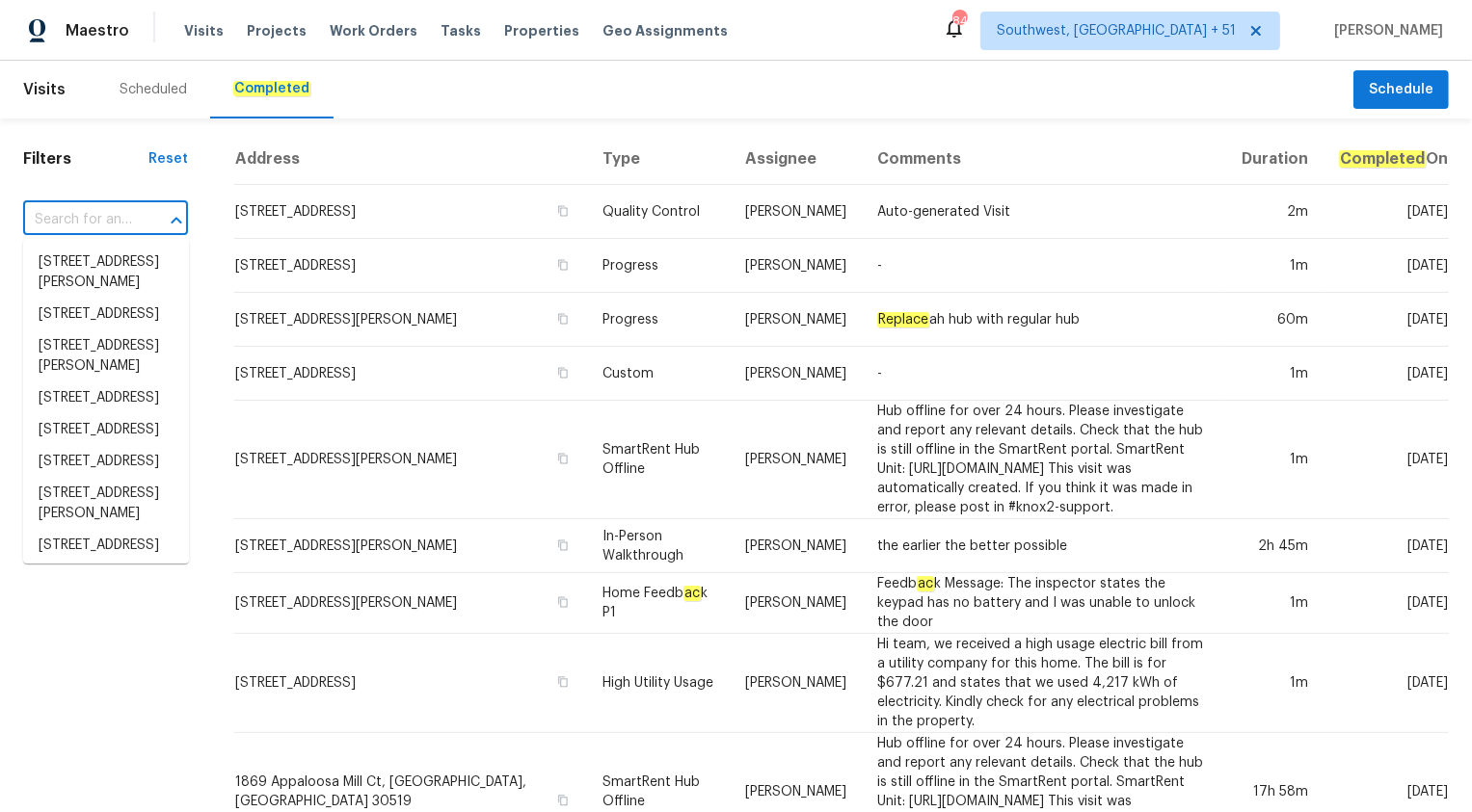
click at [88, 213] on input "text" at bounding box center [79, 220] width 111 height 29
paste input "413 Thunderbrook Rd, Garland, TX 75044"
type input "413 Thunderbrook Rd, Garland, TX 75044"
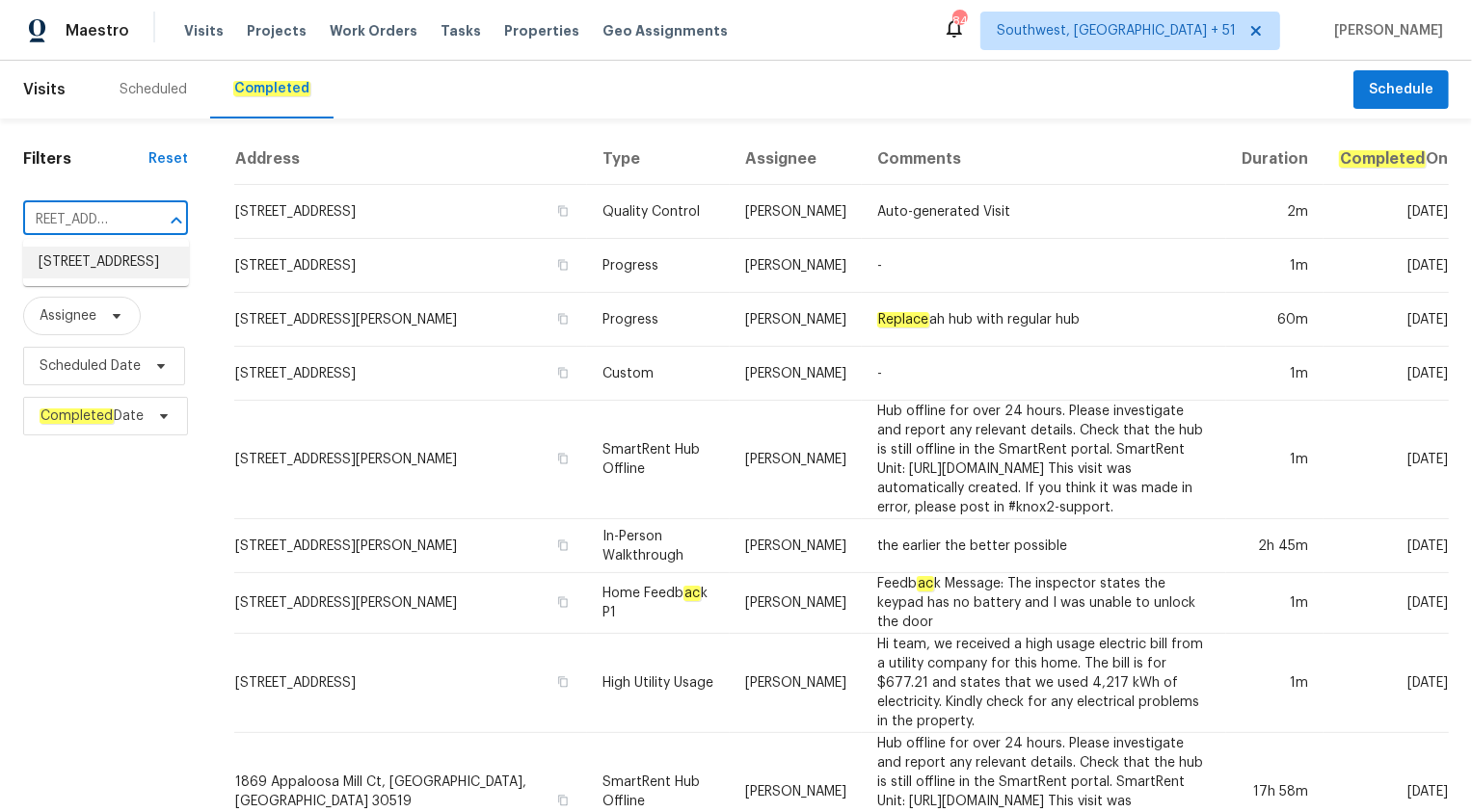
click at [96, 262] on li "413 Thunderbrook Rd, Garland, TX 75044" at bounding box center [106, 262] width 166 height 31
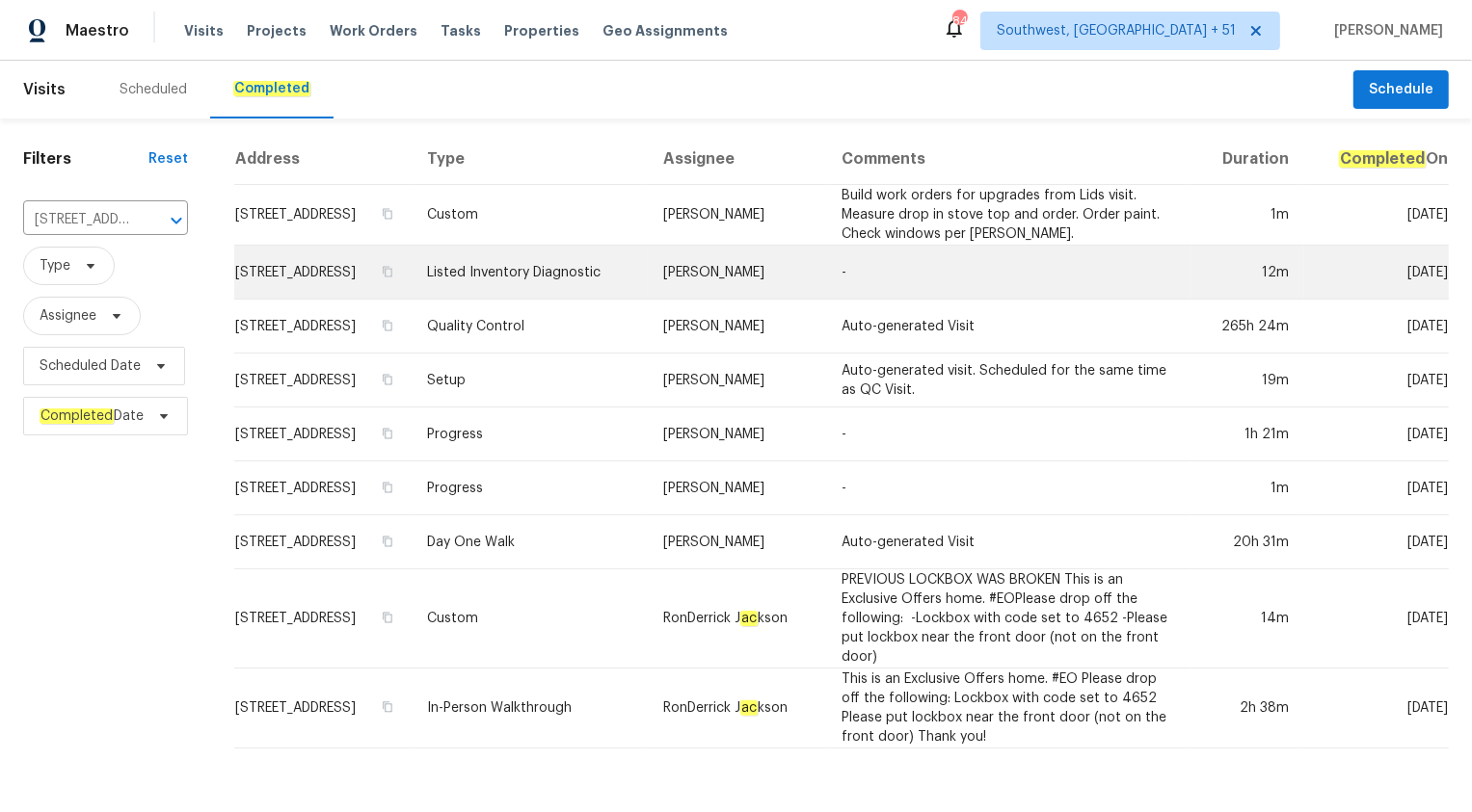
click at [530, 300] on td "Listed Inventory Diagnostic" at bounding box center [529, 272] width 235 height 54
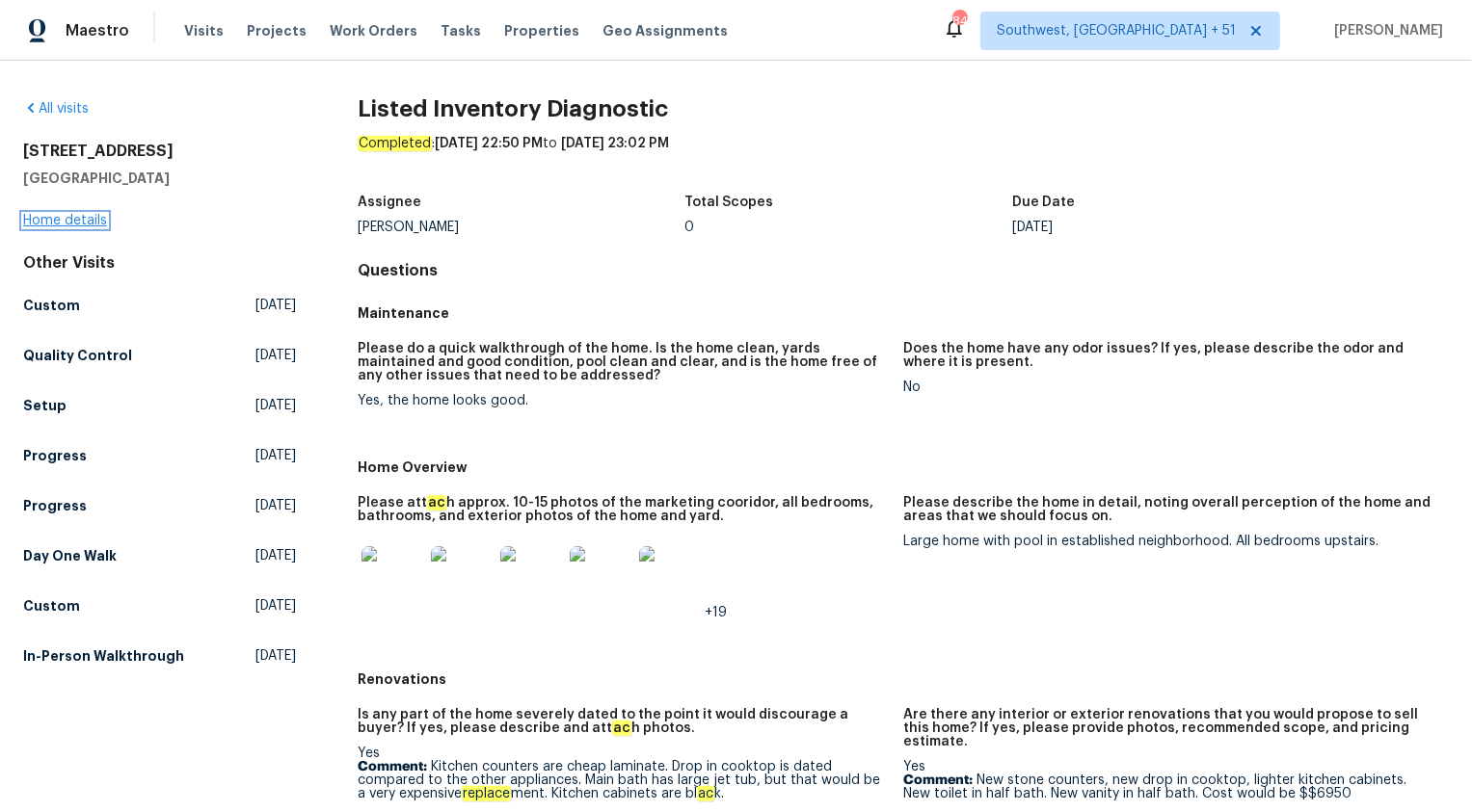
click at [56, 225] on link "Home details" at bounding box center [65, 221] width 84 height 14
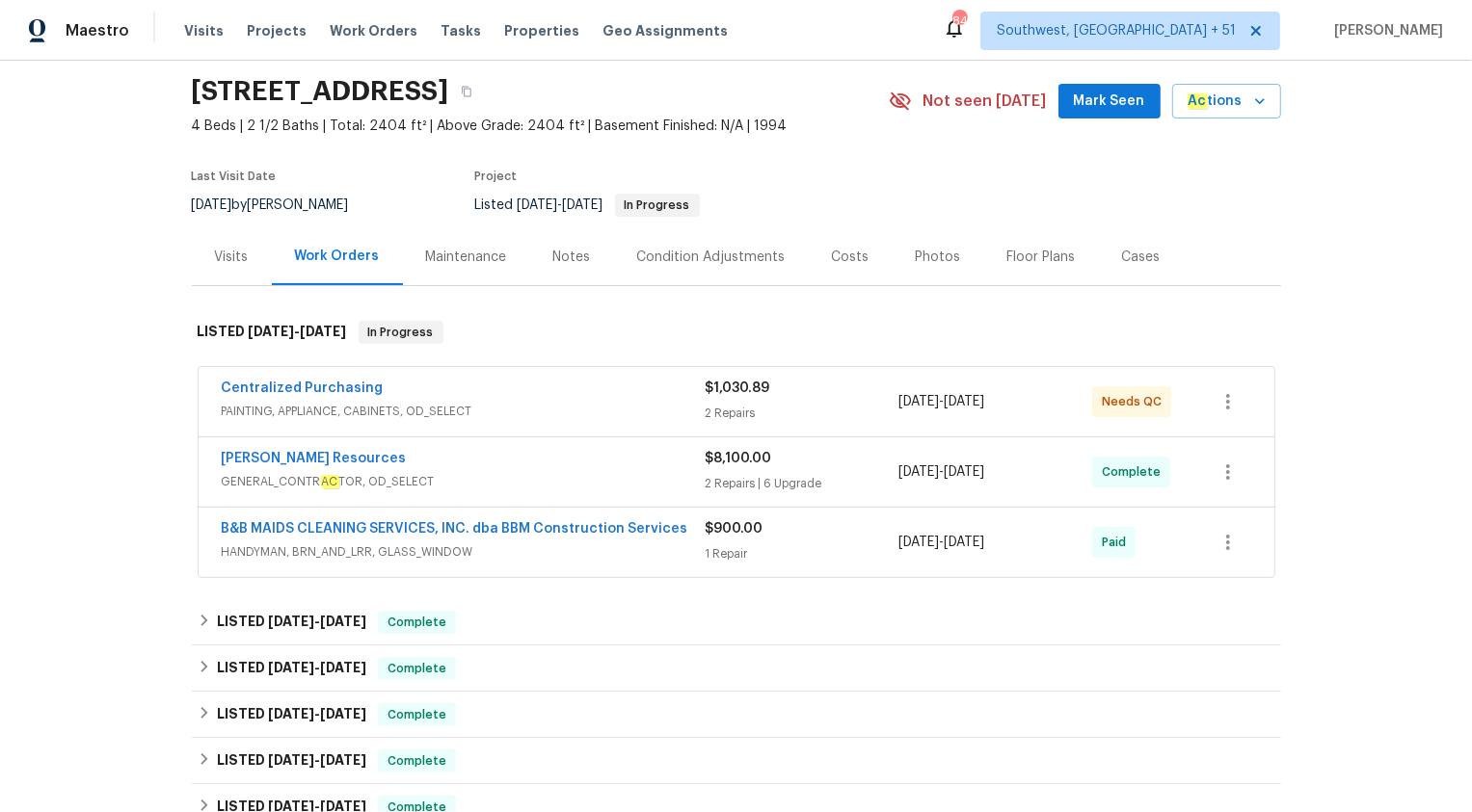
scroll to position [358, 0]
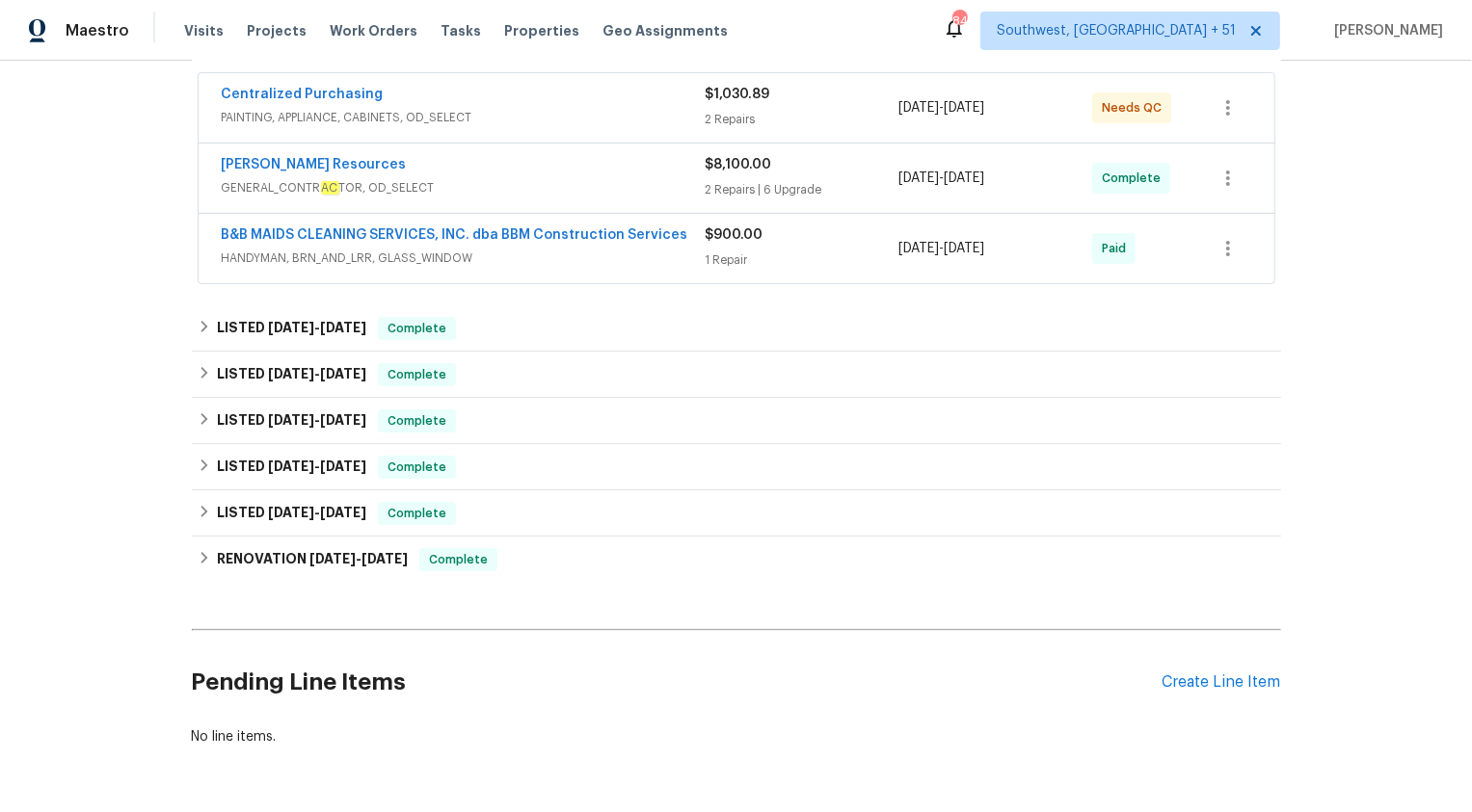
click at [567, 258] on span "HANDYMAN, BRN_AND_LRR, GLASS_WINDOW" at bounding box center [463, 259] width 484 height 20
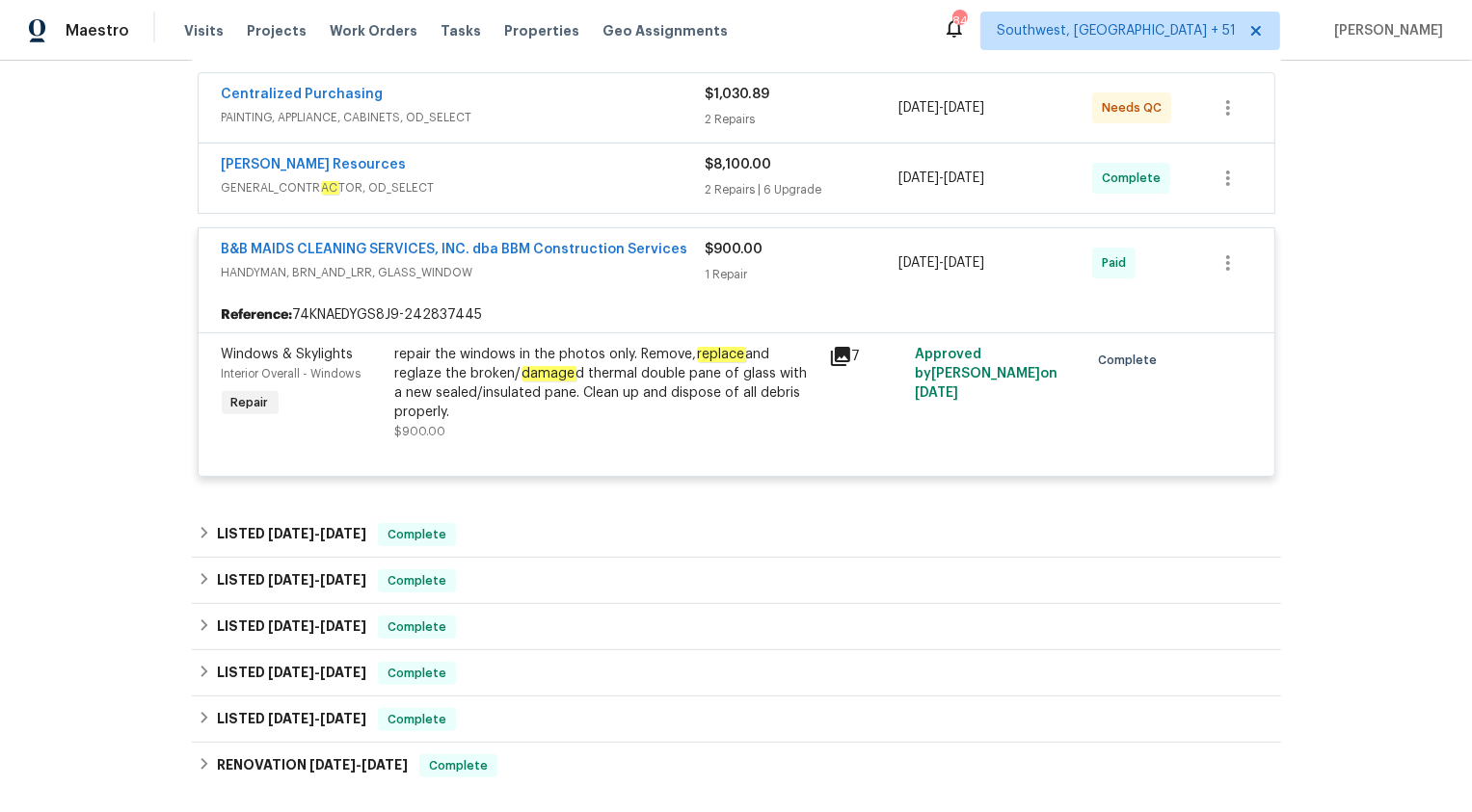
click at [861, 257] on div "$900.00" at bounding box center [801, 250] width 194 height 20
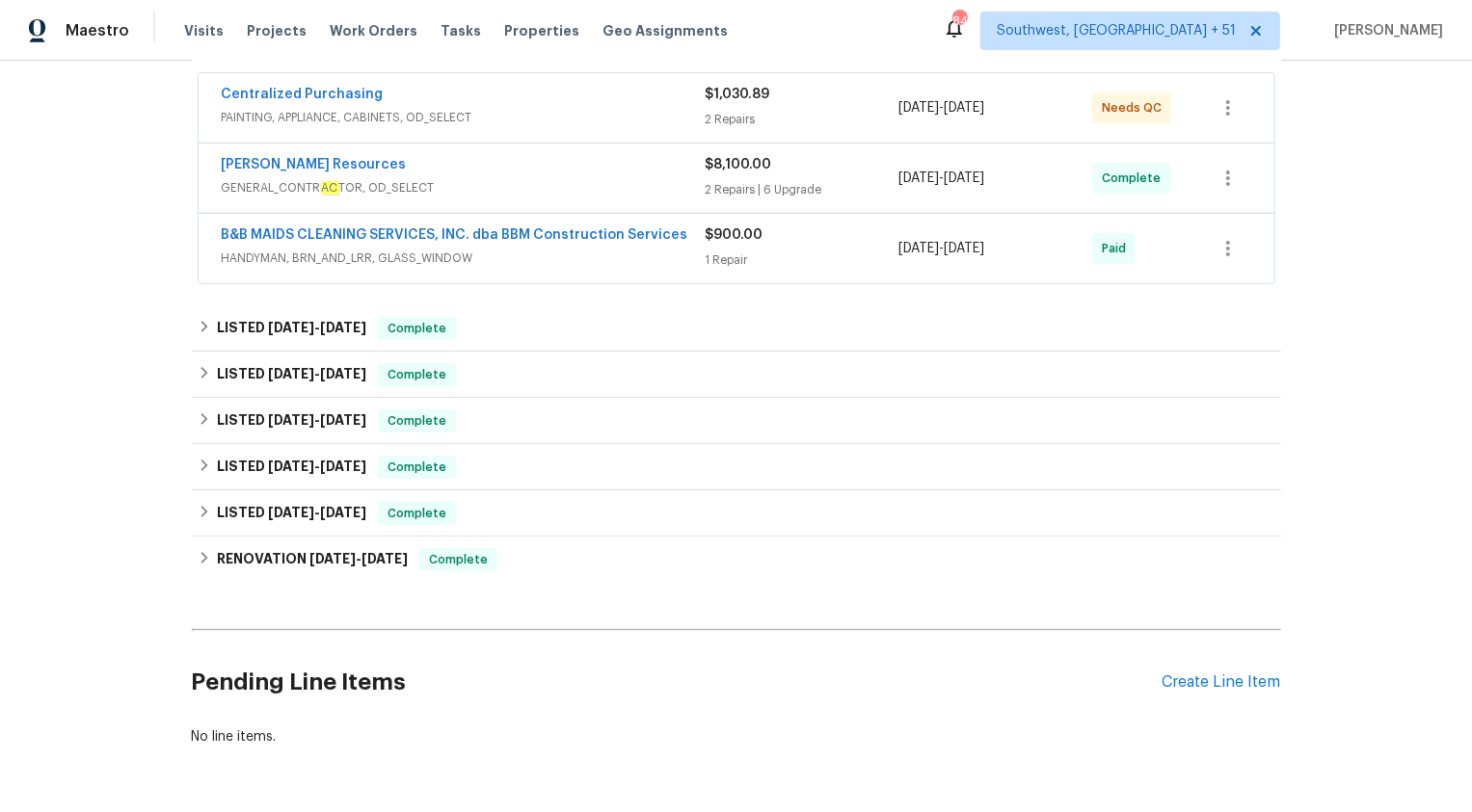
click at [685, 100] on div "Centralized Purchasing" at bounding box center [463, 96] width 484 height 24
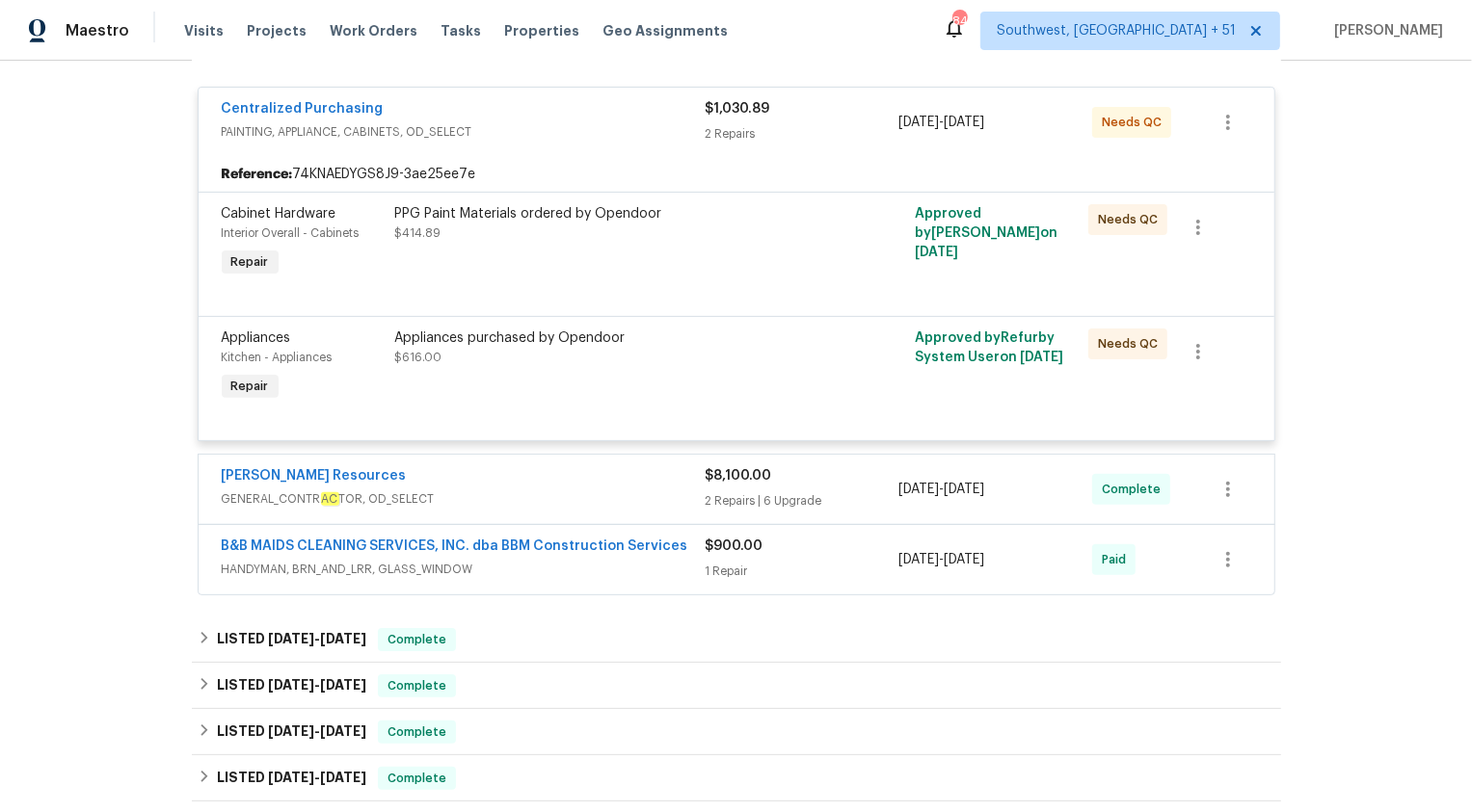
click at [657, 122] on span "PAINTING, APPLIANCE, CABINETS, OD_SELECT" at bounding box center [463, 132] width 484 height 20
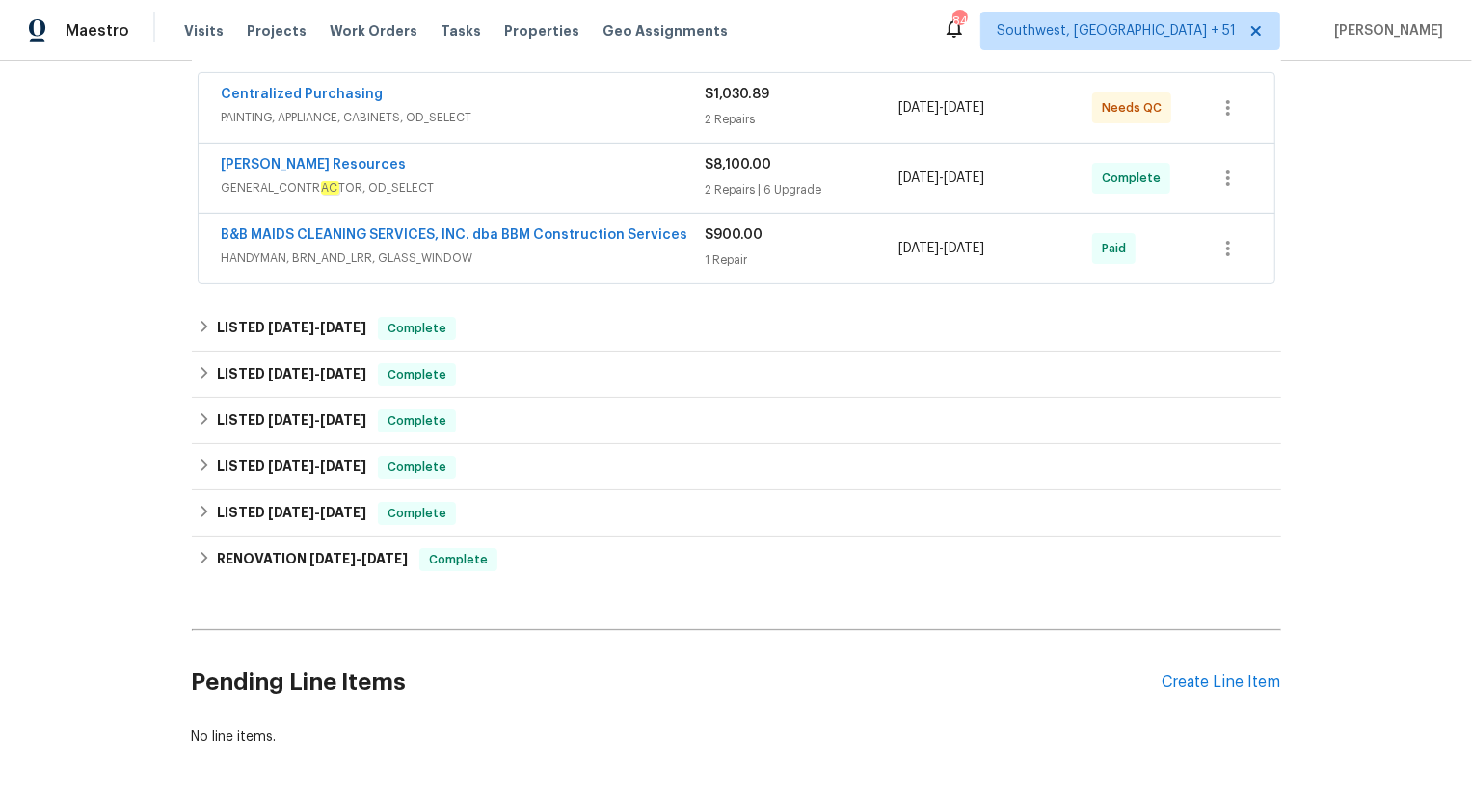
click at [780, 196] on div "2 Repairs | 6 Upgrade" at bounding box center [801, 190] width 194 height 20
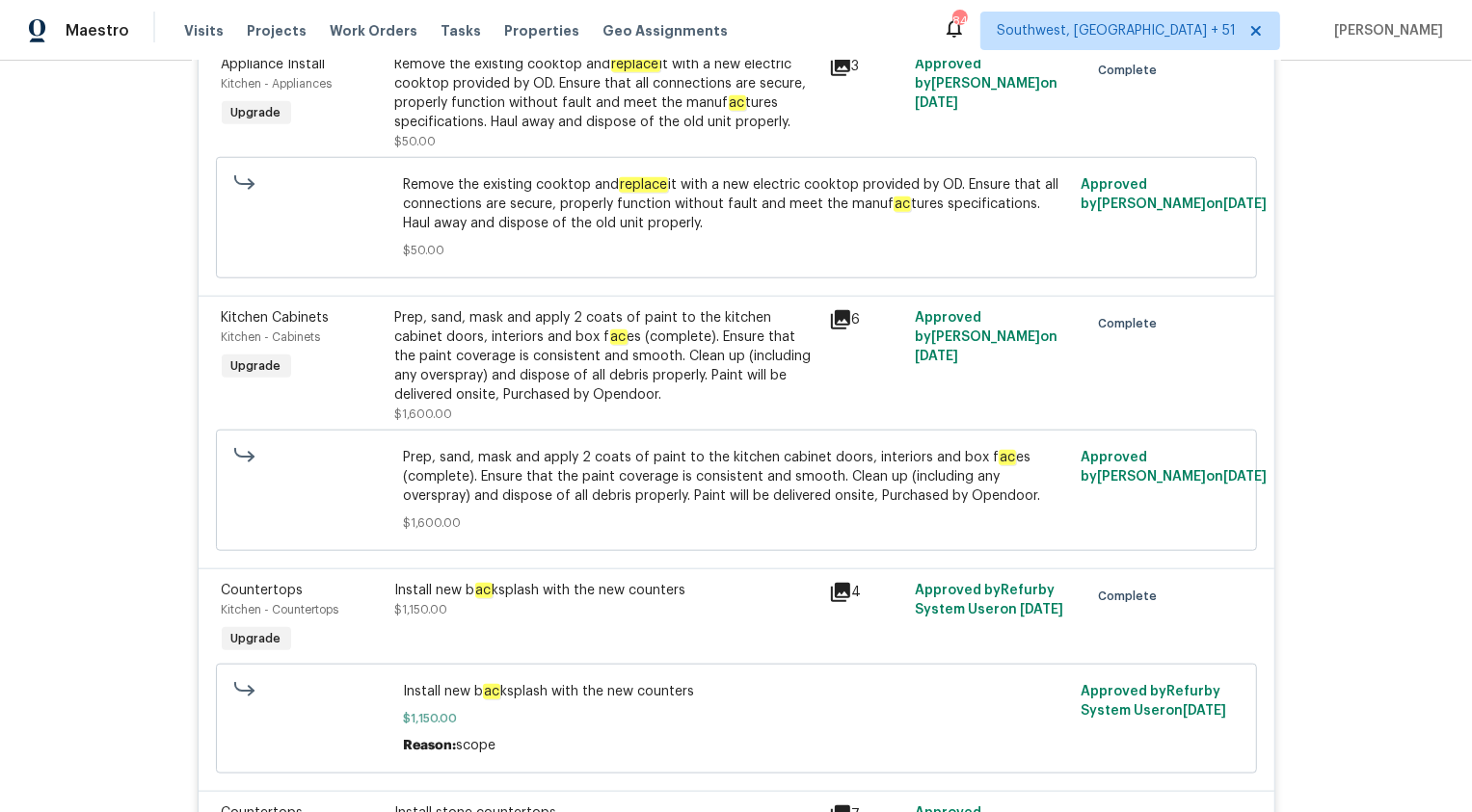
scroll to position [0, 0]
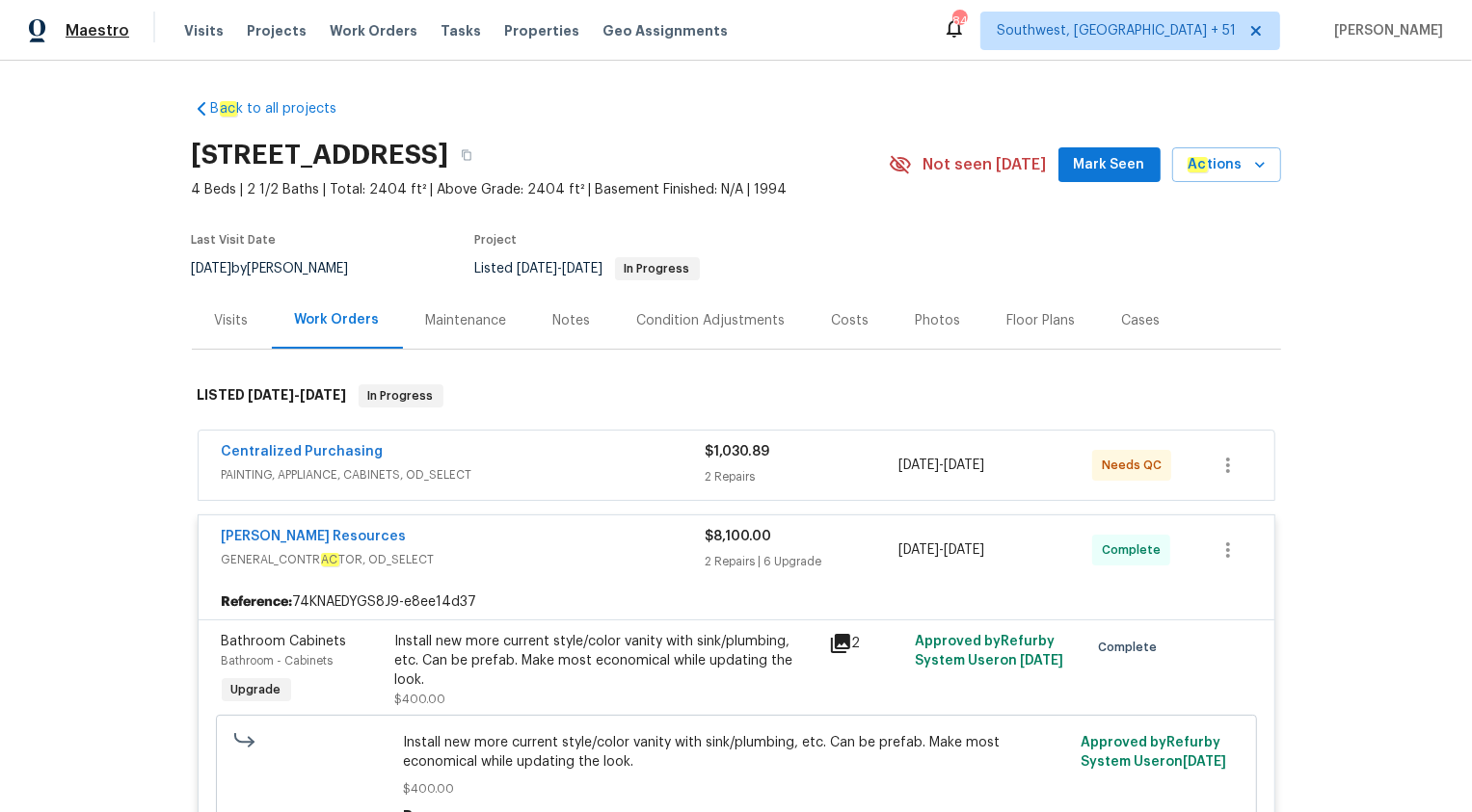
click at [105, 32] on span "Maestro" at bounding box center [97, 31] width 64 height 20
